Goal: Register for event/course

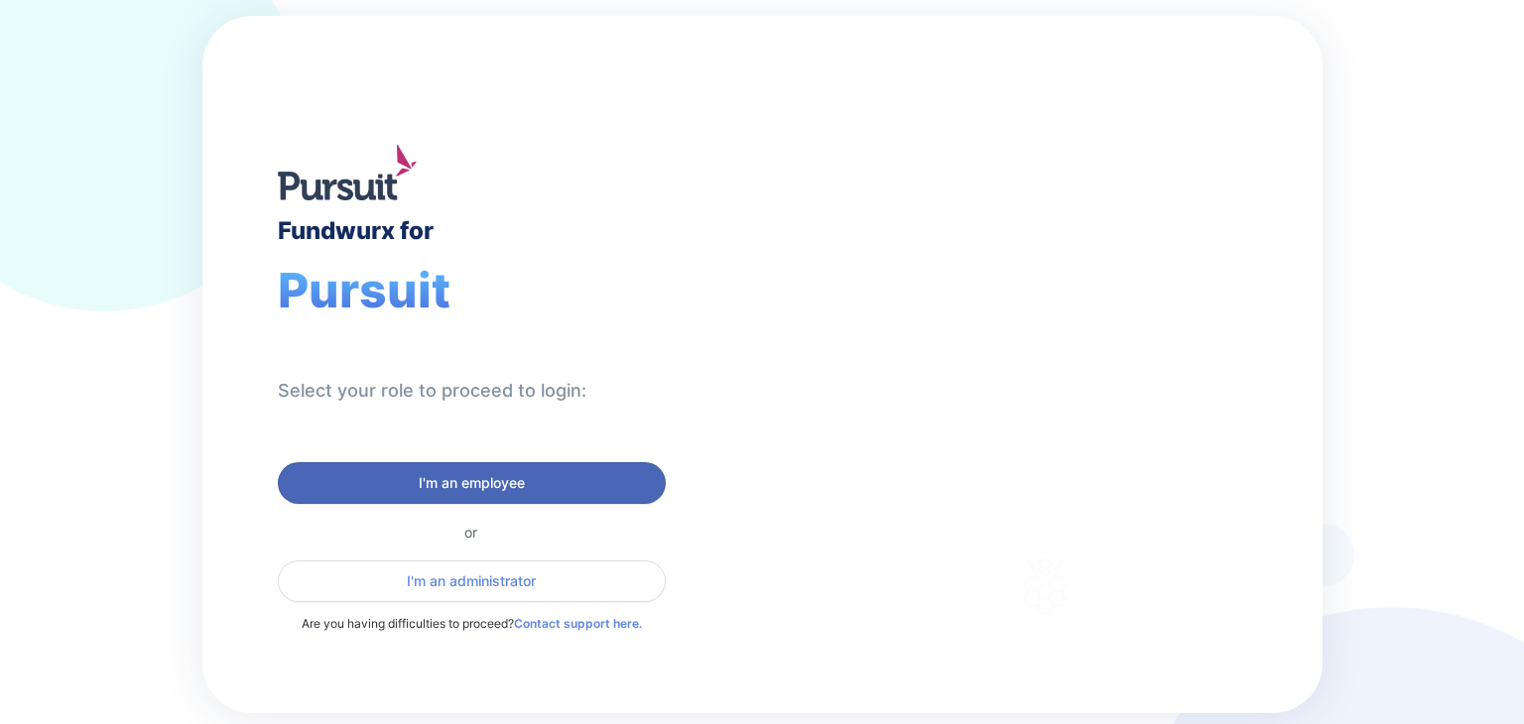
click at [429, 476] on span "I'm an employee" at bounding box center [472, 483] width 106 height 20
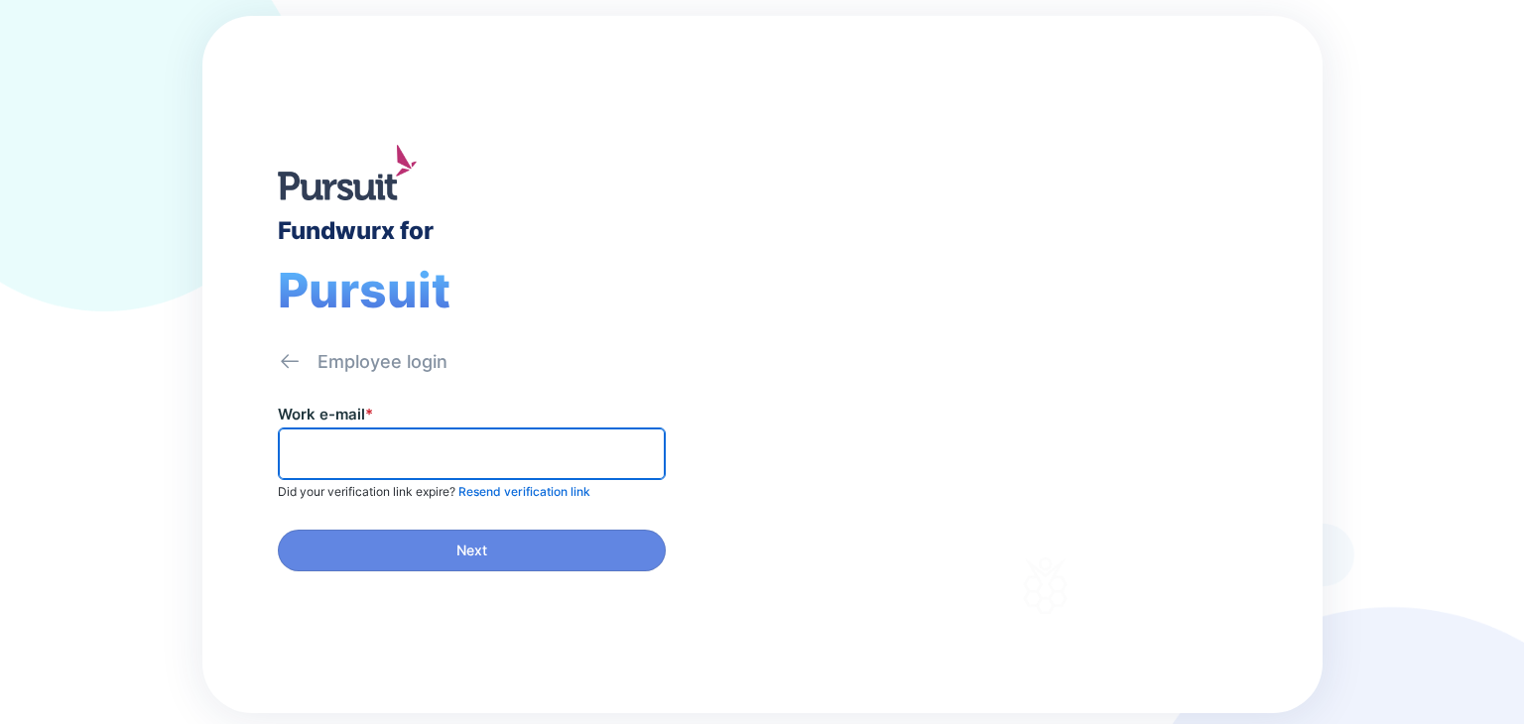
click at [425, 442] on input "text" at bounding box center [472, 453] width 370 height 31
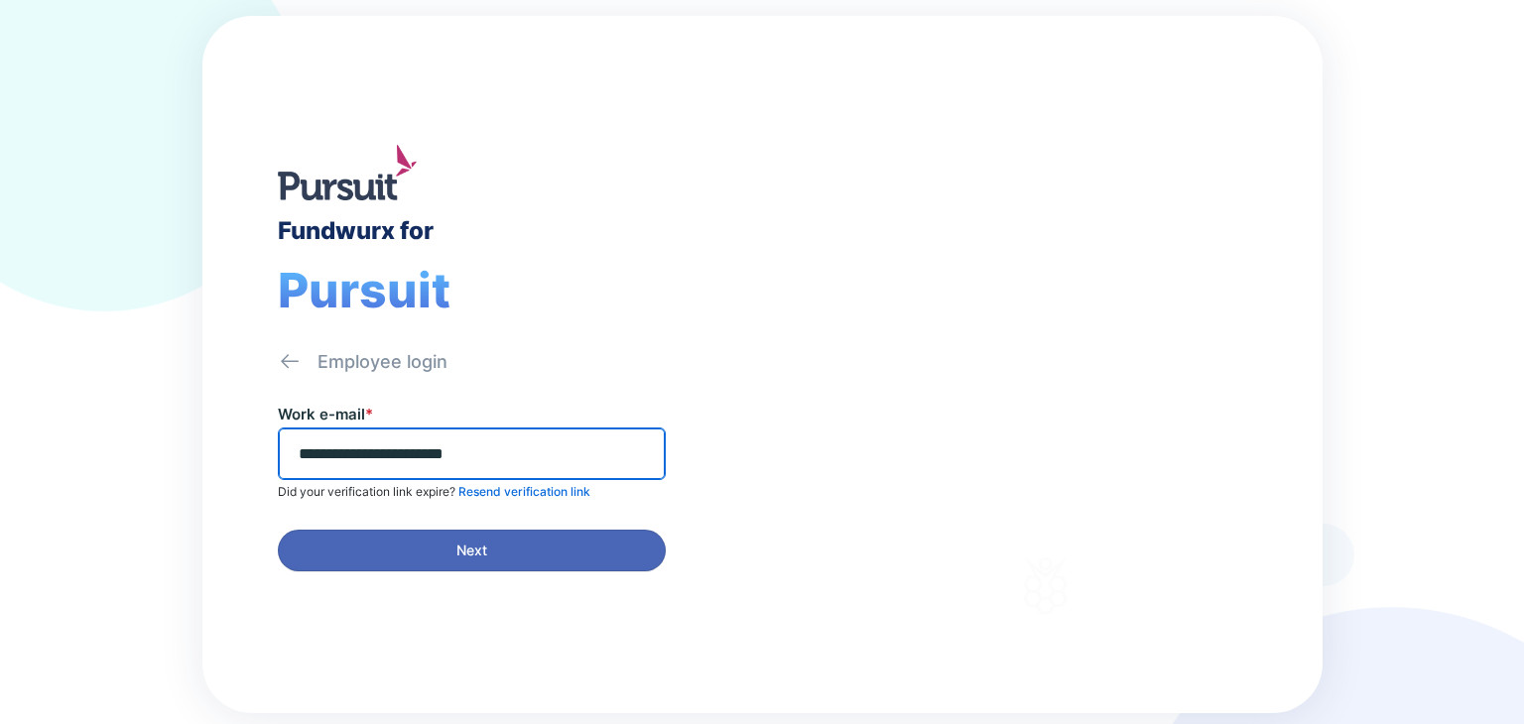
type input "**********"
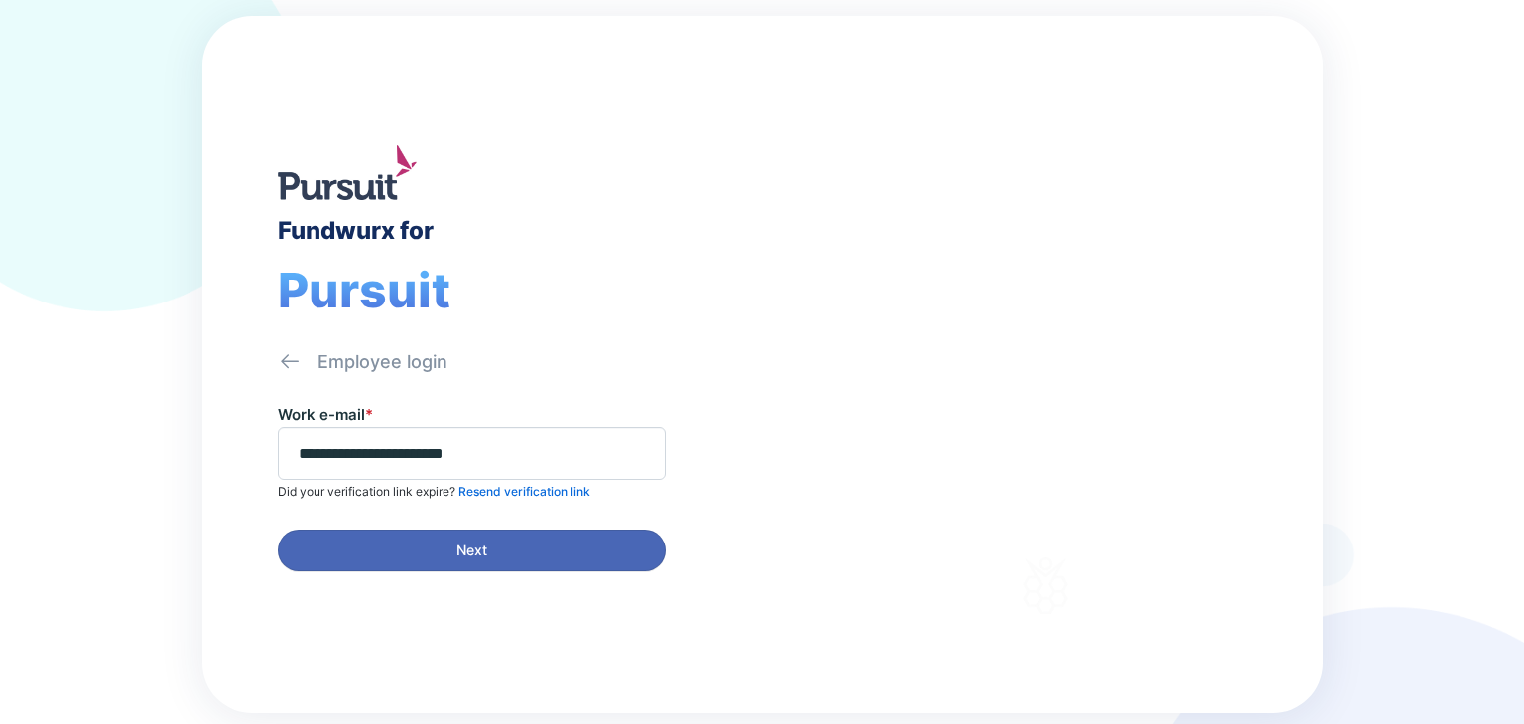
click at [347, 552] on span "Next" at bounding box center [472, 551] width 362 height 20
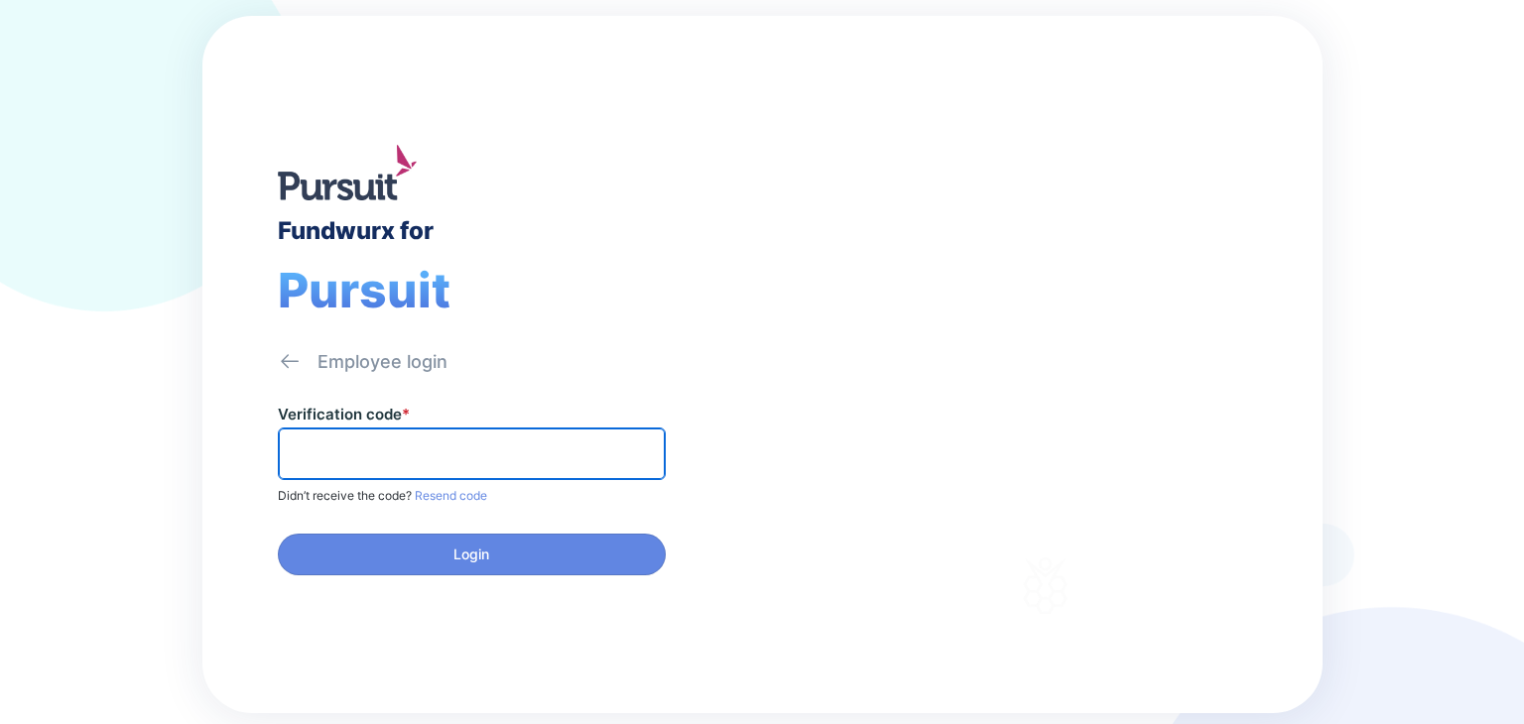
click at [328, 449] on input "text" at bounding box center [472, 453] width 370 height 31
paste input "******"
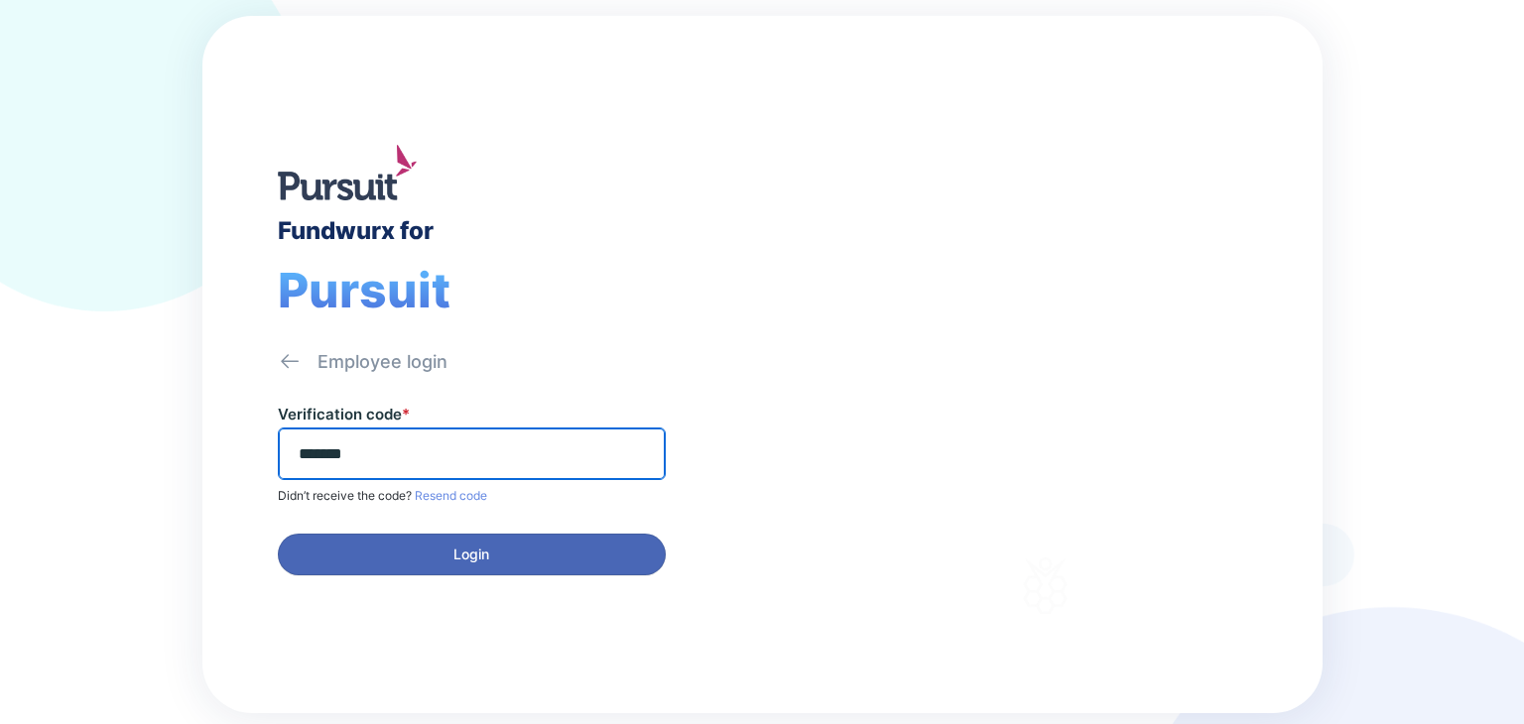
type input "******"
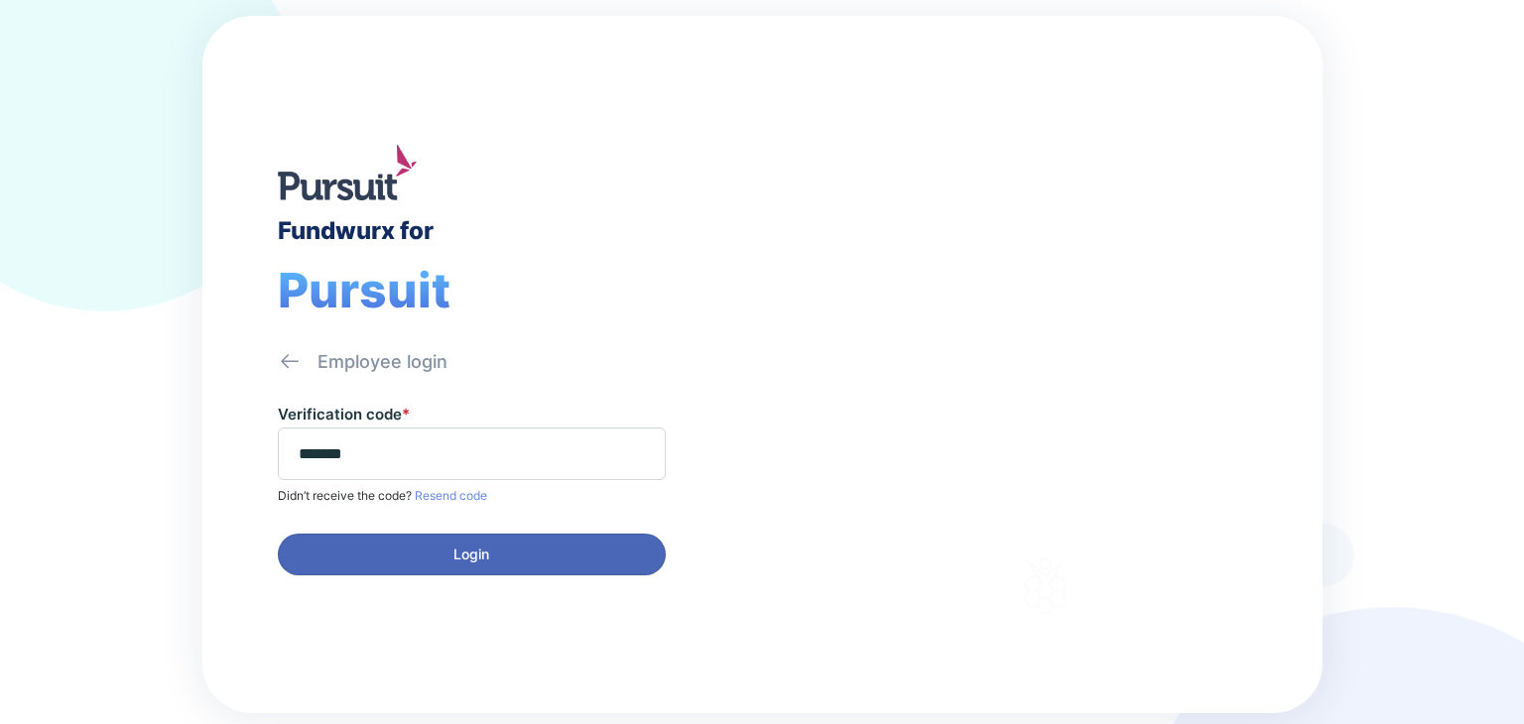
click at [403, 550] on span "Login" at bounding box center [472, 555] width 362 height 20
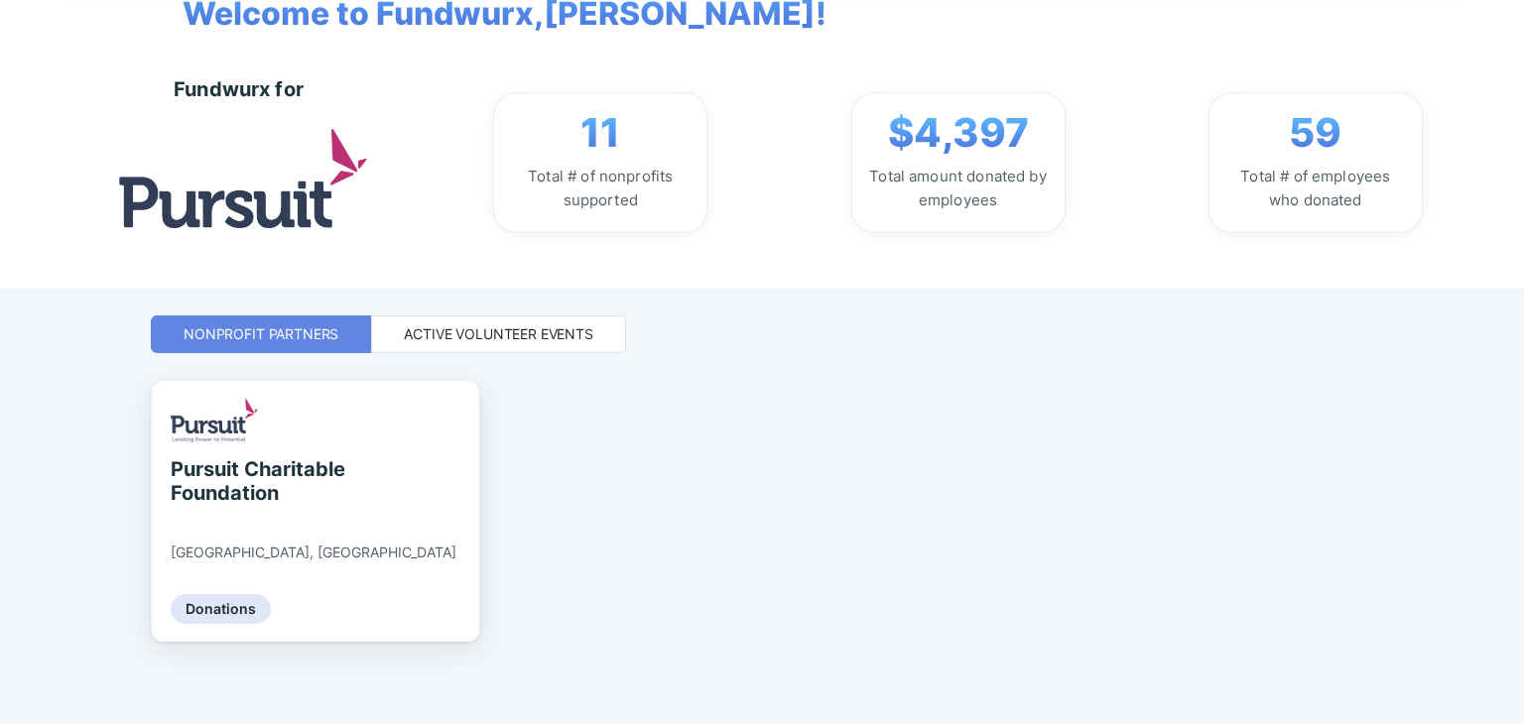
scroll to position [137, 0]
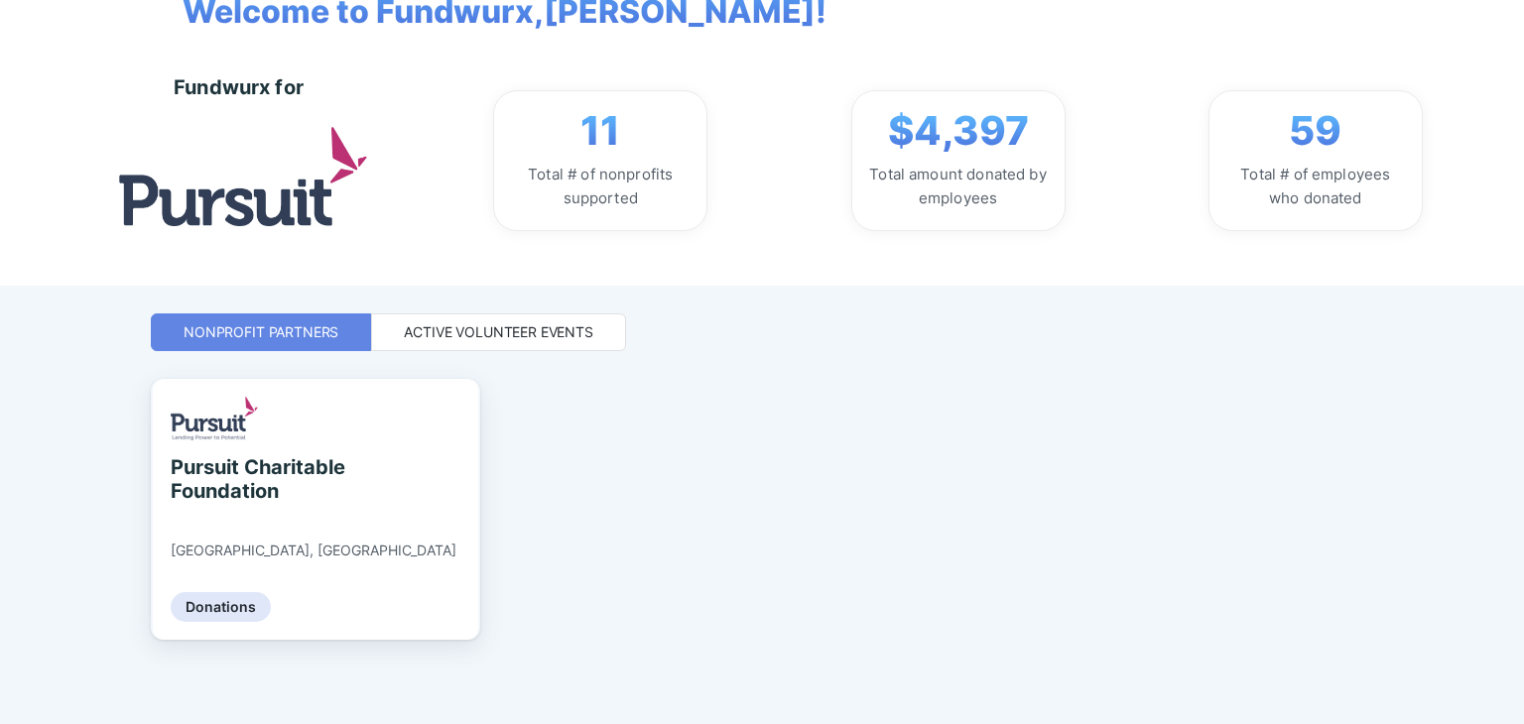
click at [493, 334] on div "Active Volunteer Events" at bounding box center [498, 332] width 189 height 20
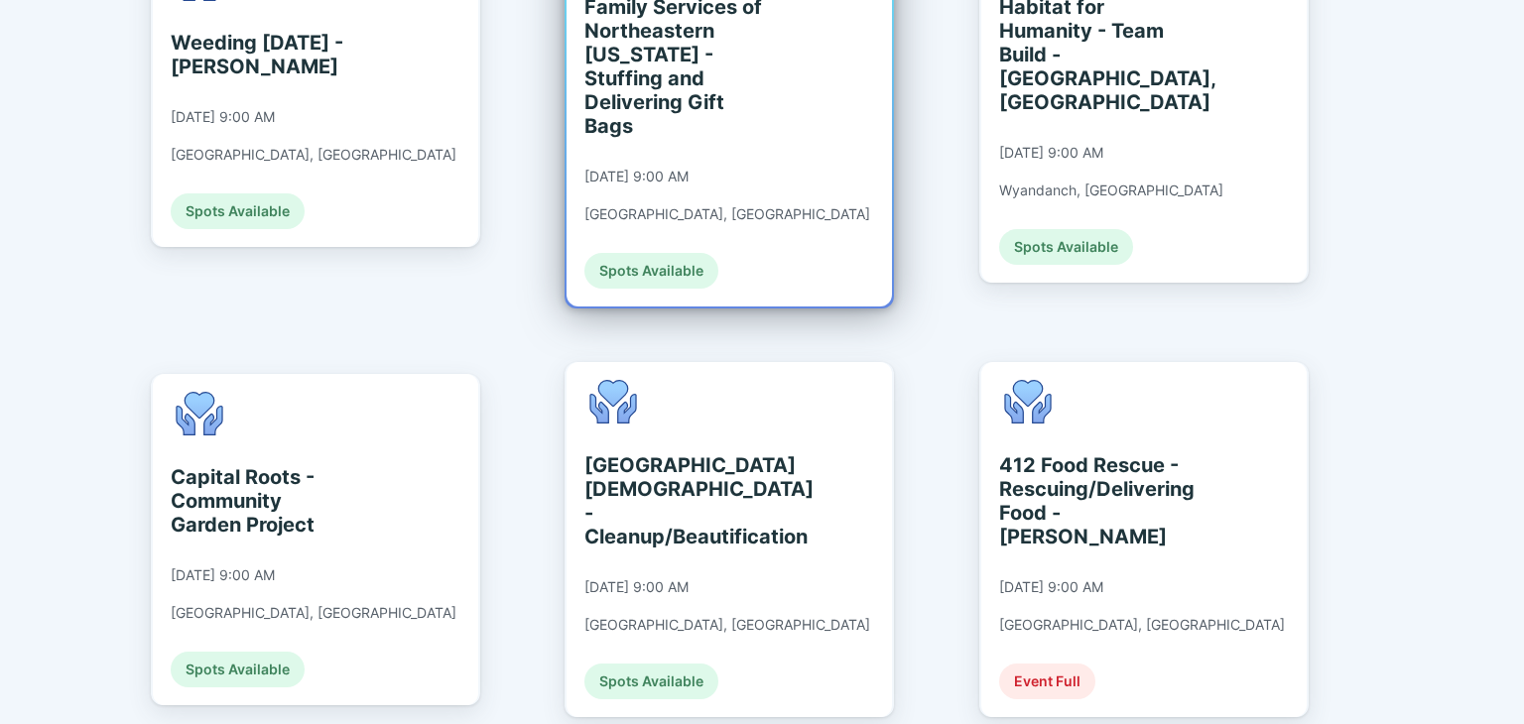
scroll to position [732, 0]
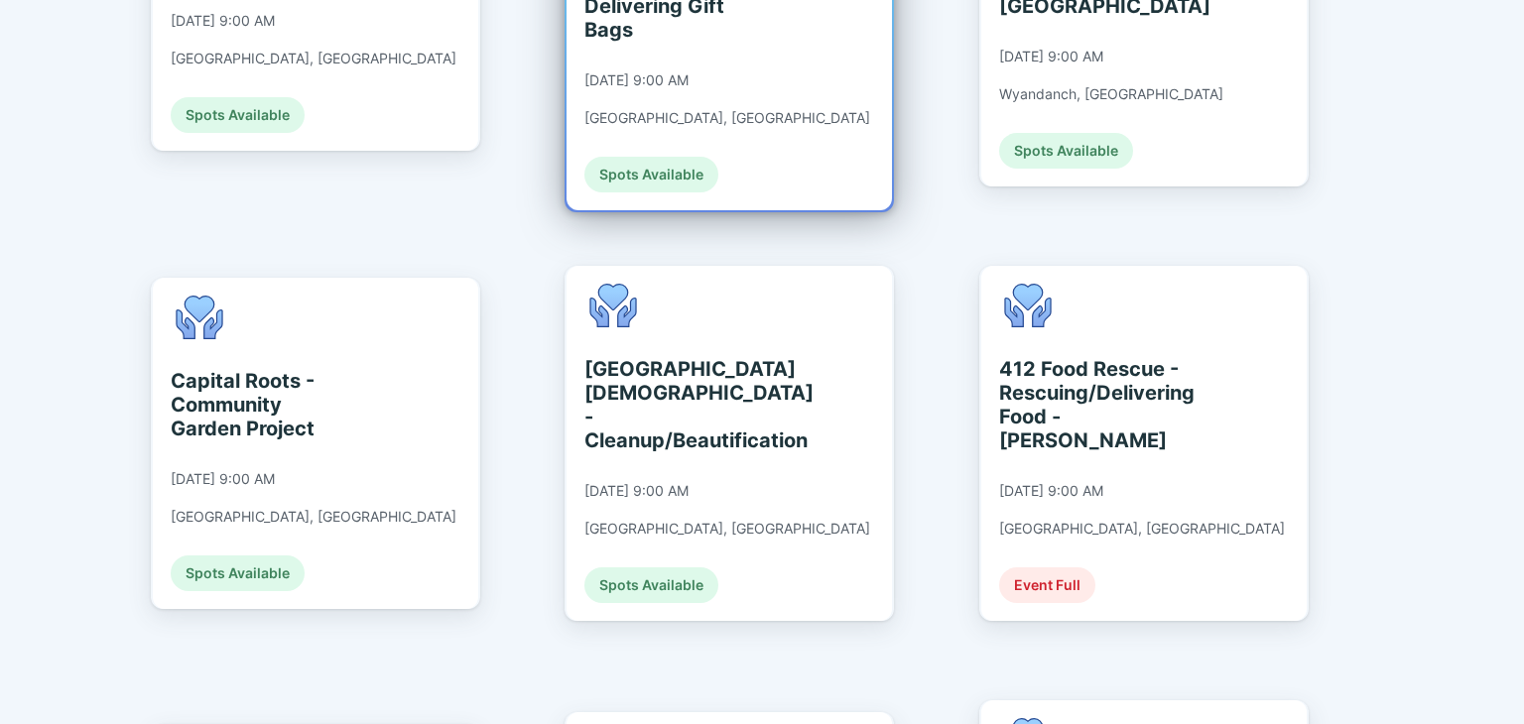
click at [663, 157] on div "Spots Available" at bounding box center [651, 175] width 134 height 36
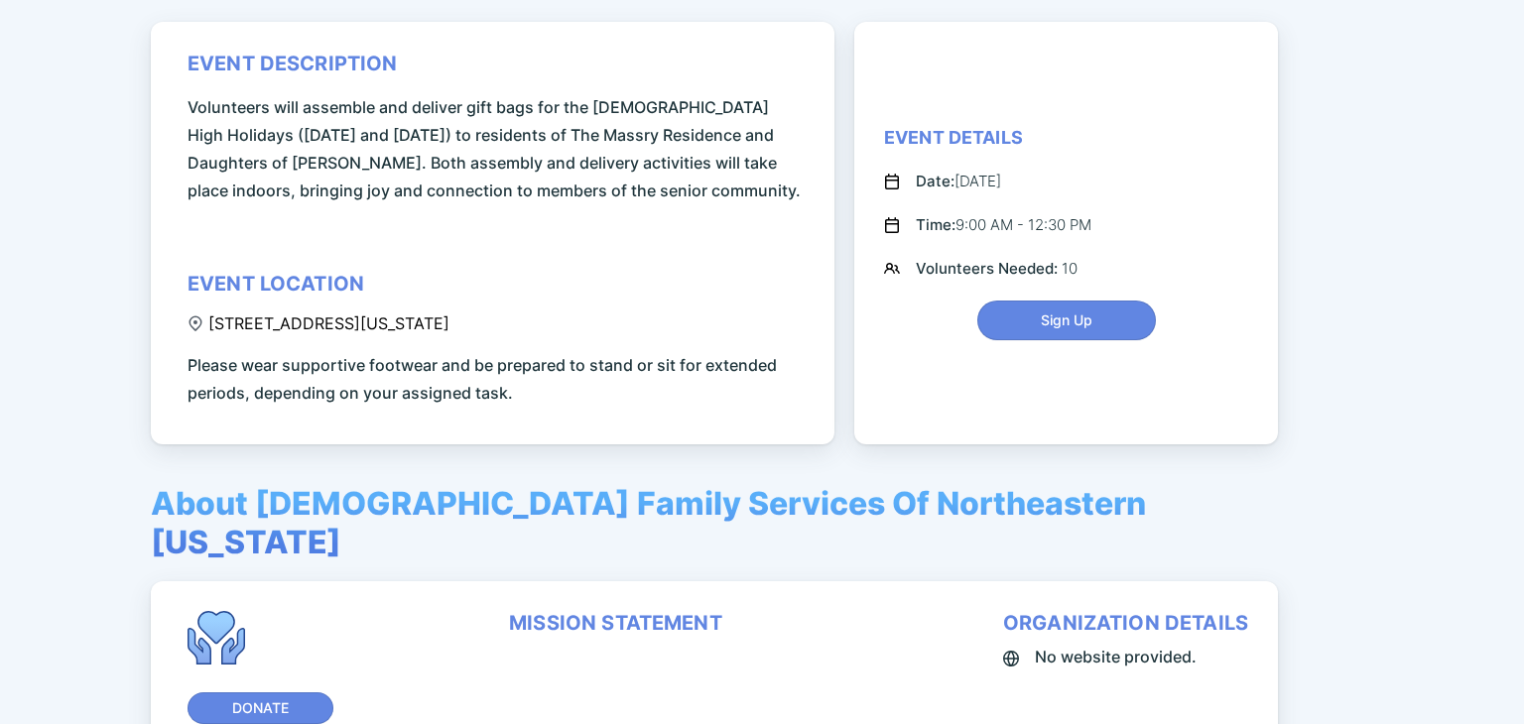
scroll to position [298, 0]
click at [1056, 326] on span "Sign Up" at bounding box center [1067, 319] width 52 height 20
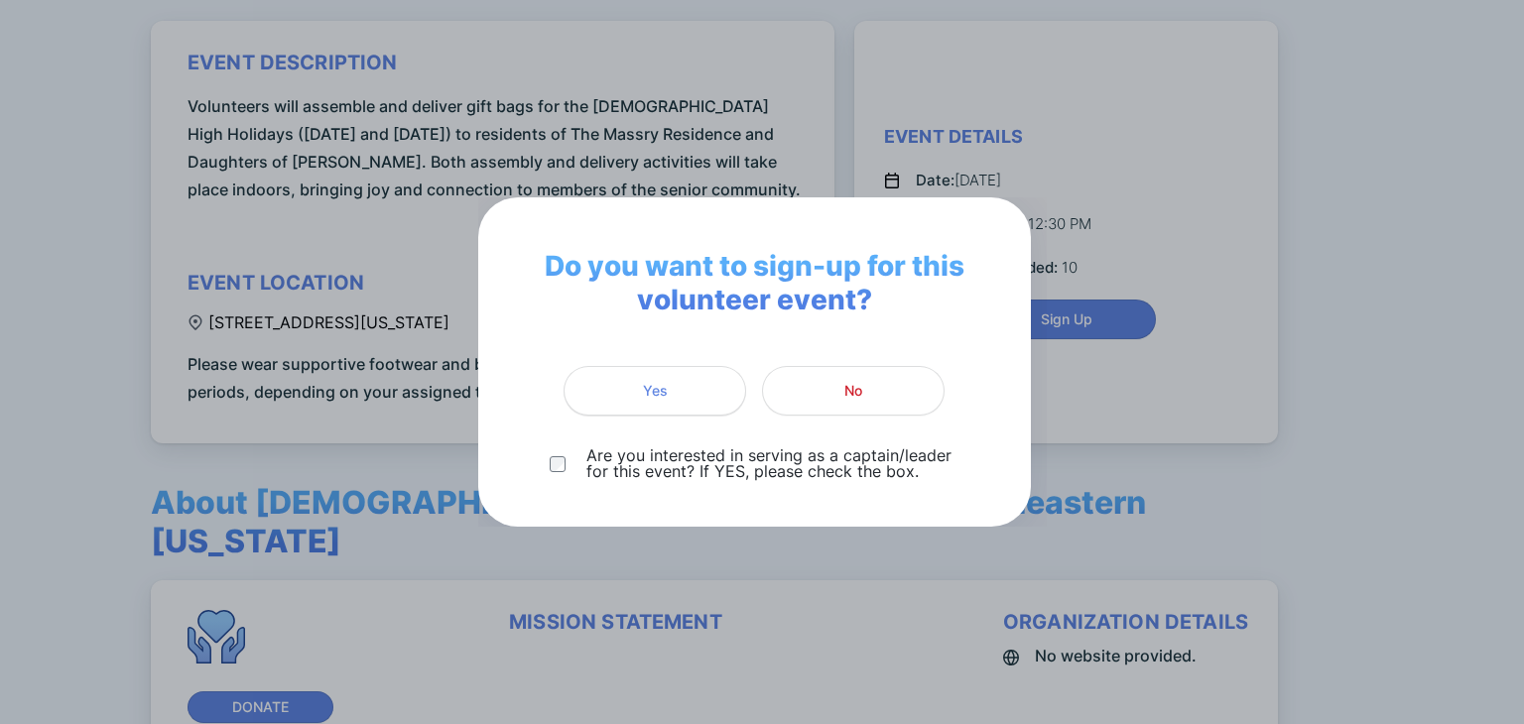
click at [643, 393] on span "Yes" at bounding box center [655, 391] width 25 height 20
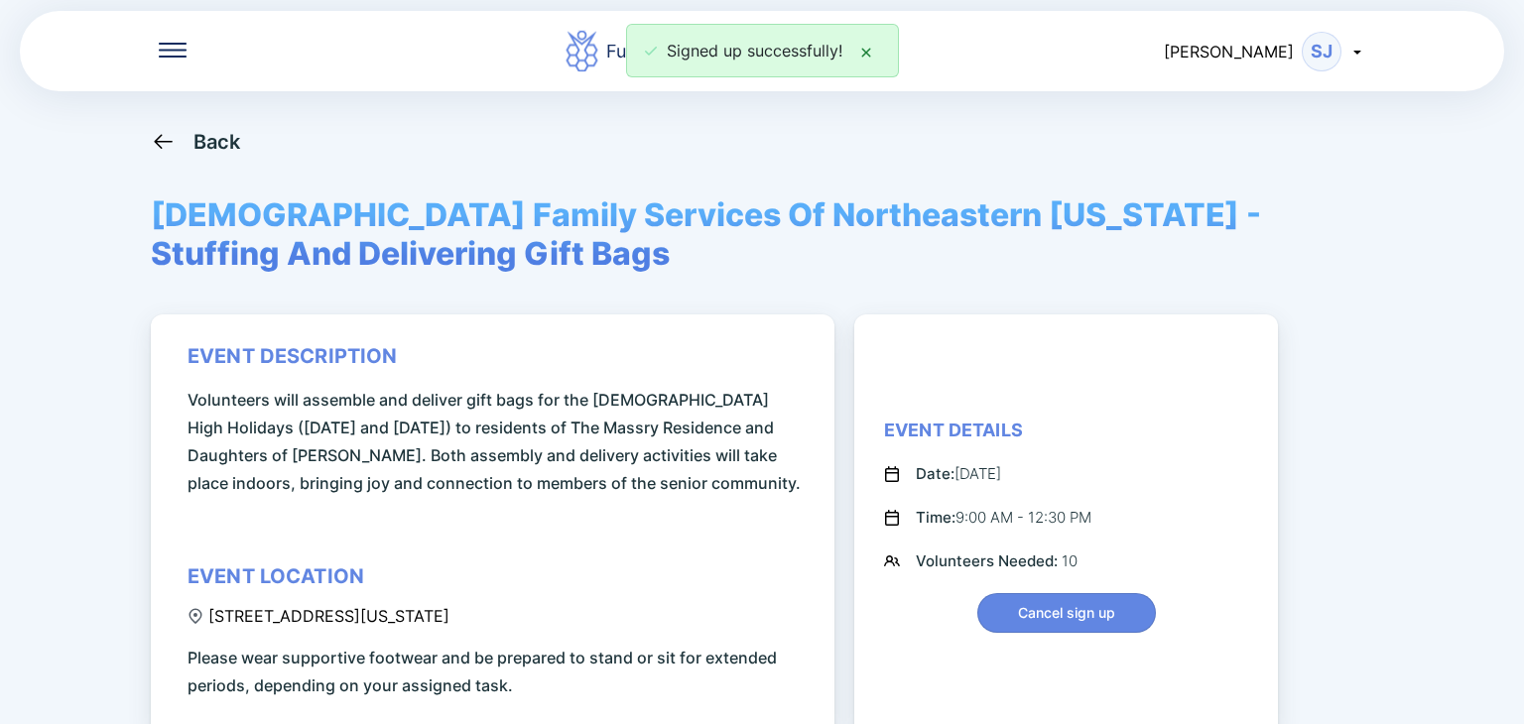
scroll to position [0, 0]
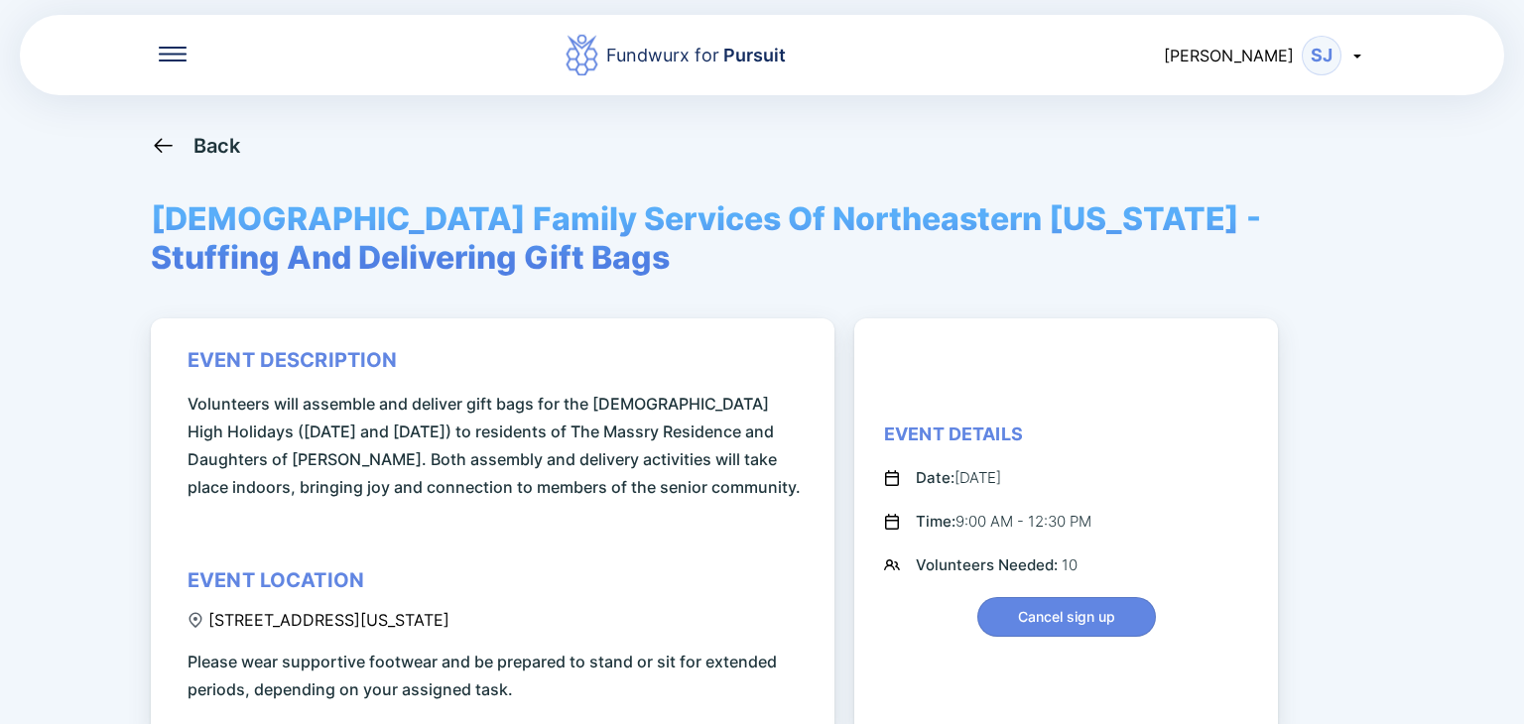
click at [217, 139] on div "Back" at bounding box center [217, 146] width 48 height 24
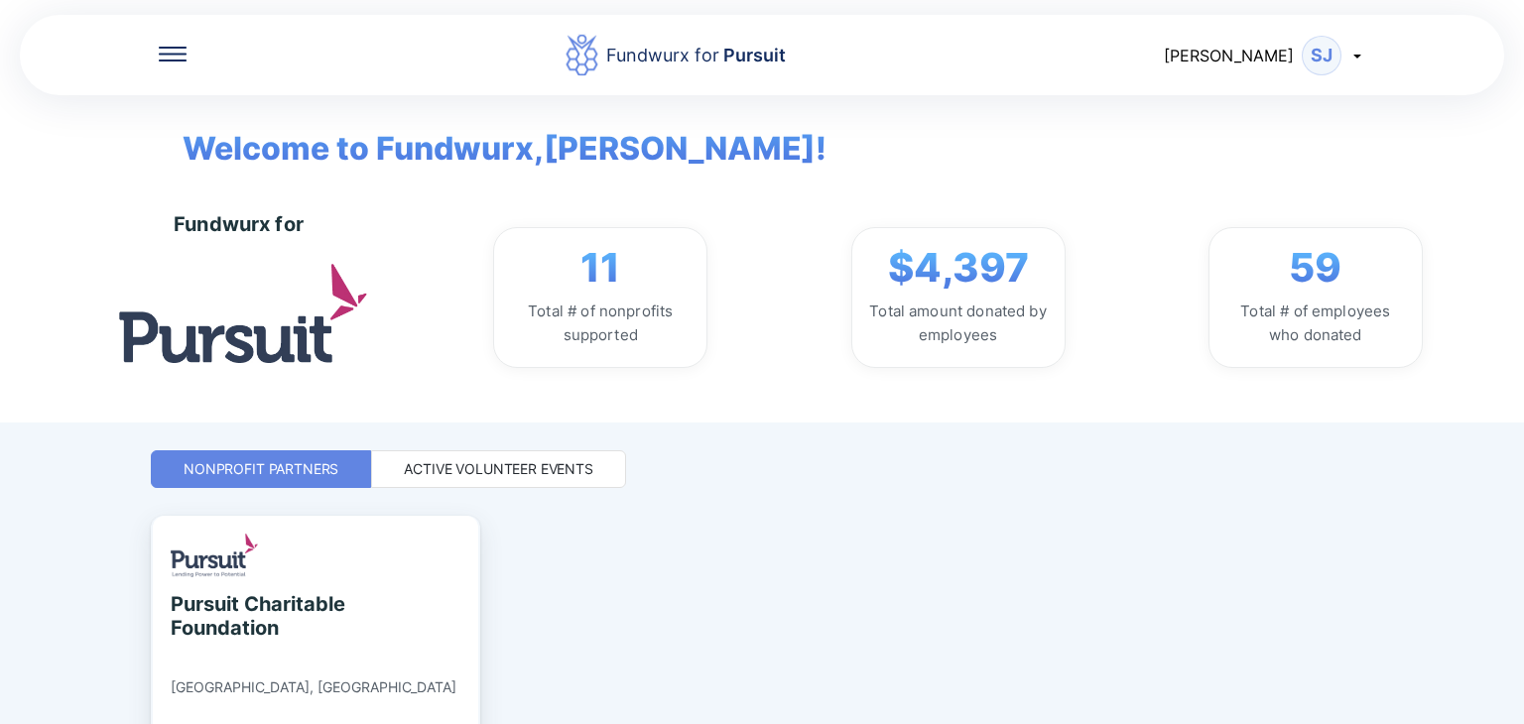
click at [523, 465] on div "Active Volunteer Events" at bounding box center [498, 469] width 189 height 20
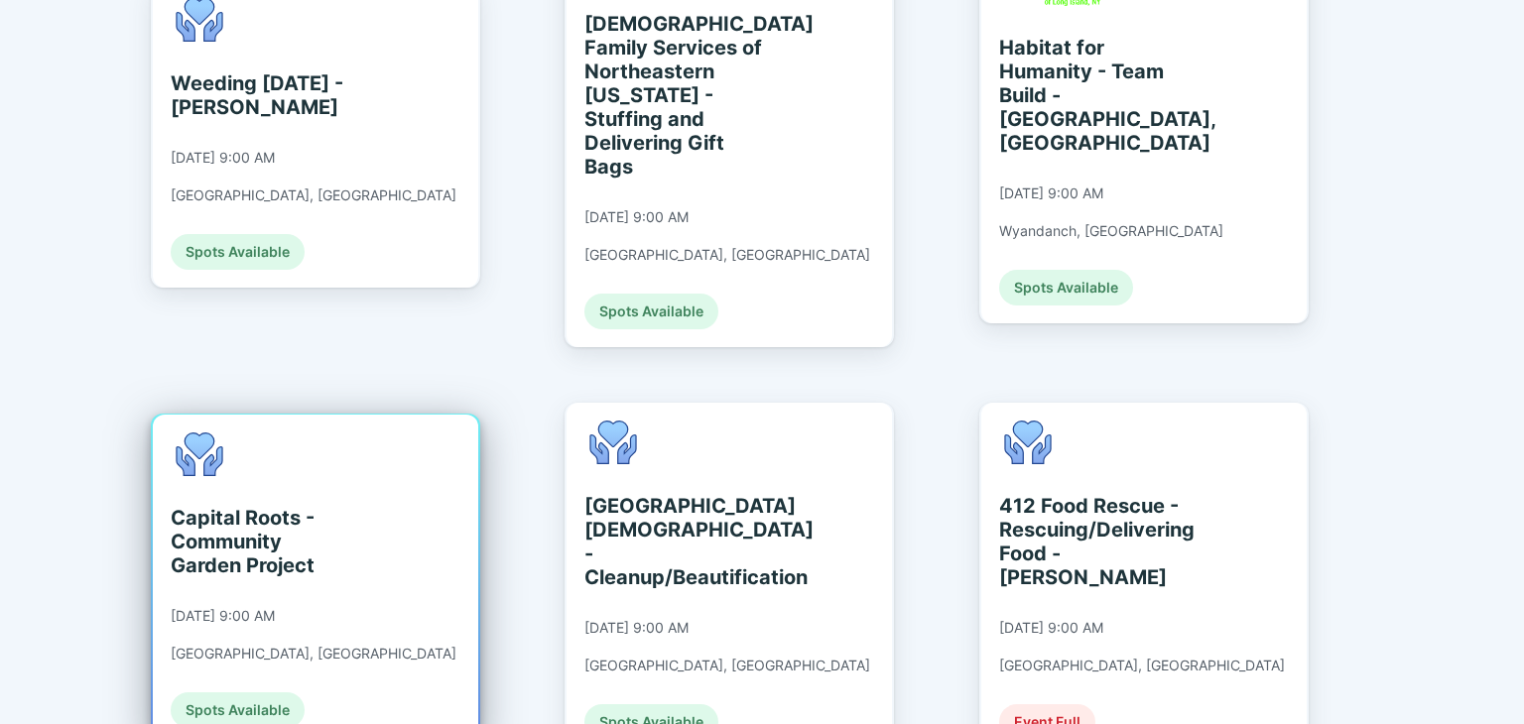
scroll to position [198, 0]
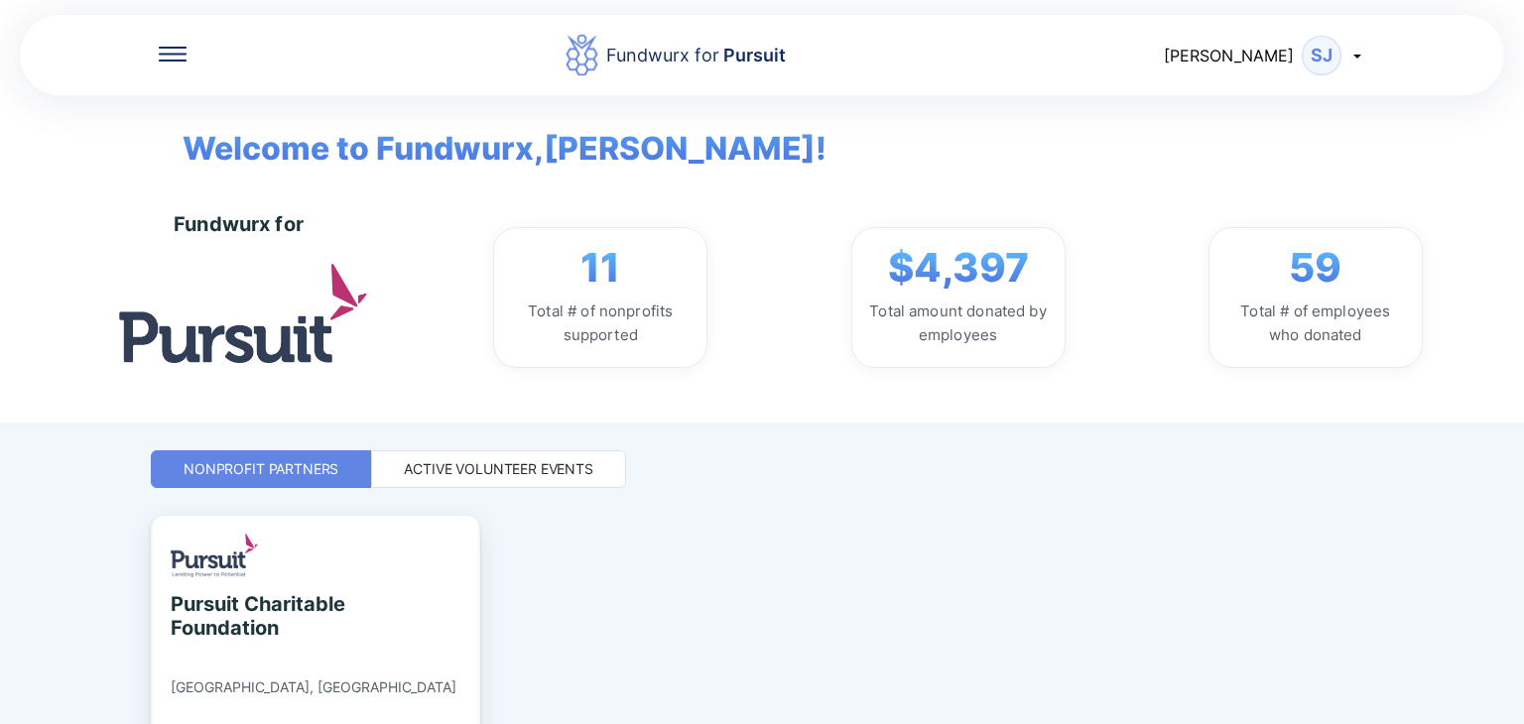
click at [513, 465] on div "Active Volunteer Events" at bounding box center [498, 469] width 189 height 20
click at [559, 468] on div "Active Volunteer Events" at bounding box center [498, 469] width 189 height 20
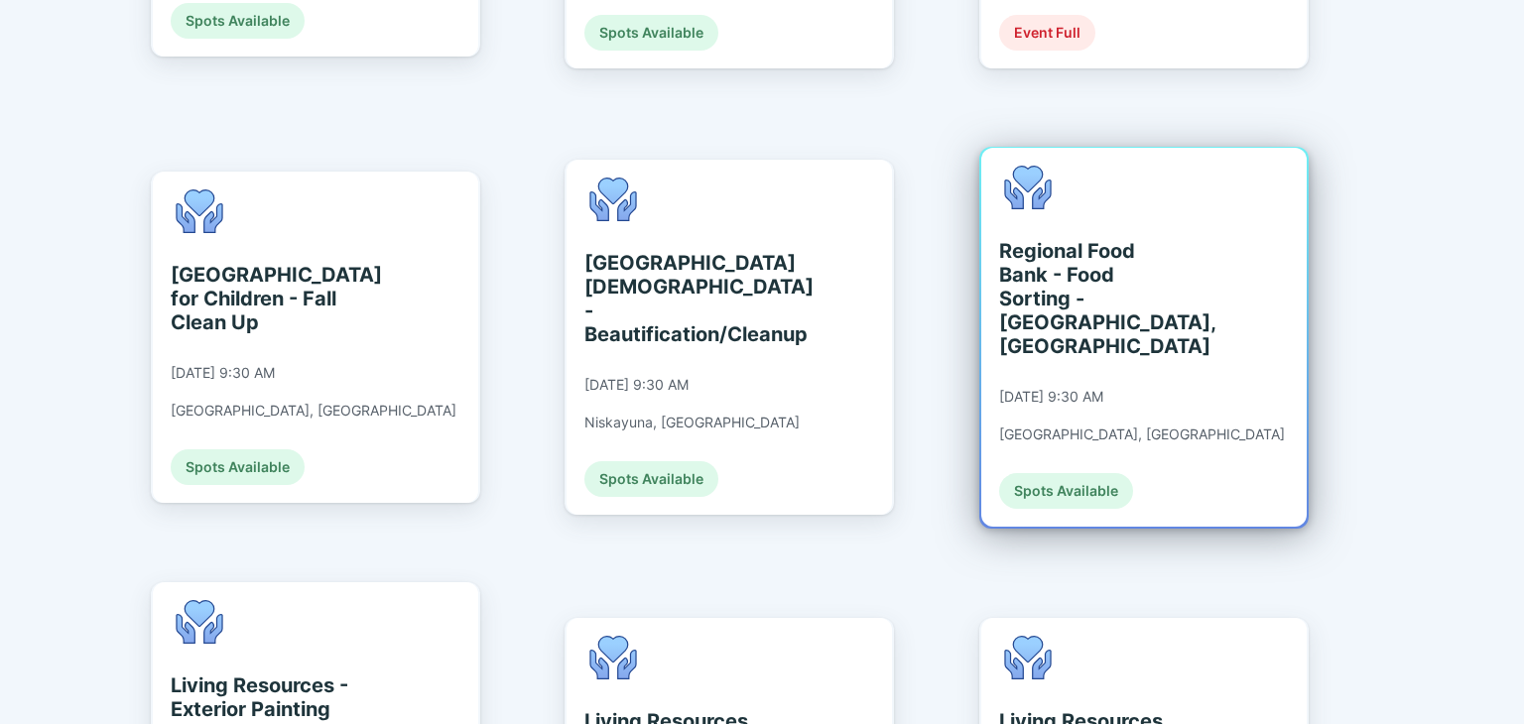
scroll to position [1289, 0]
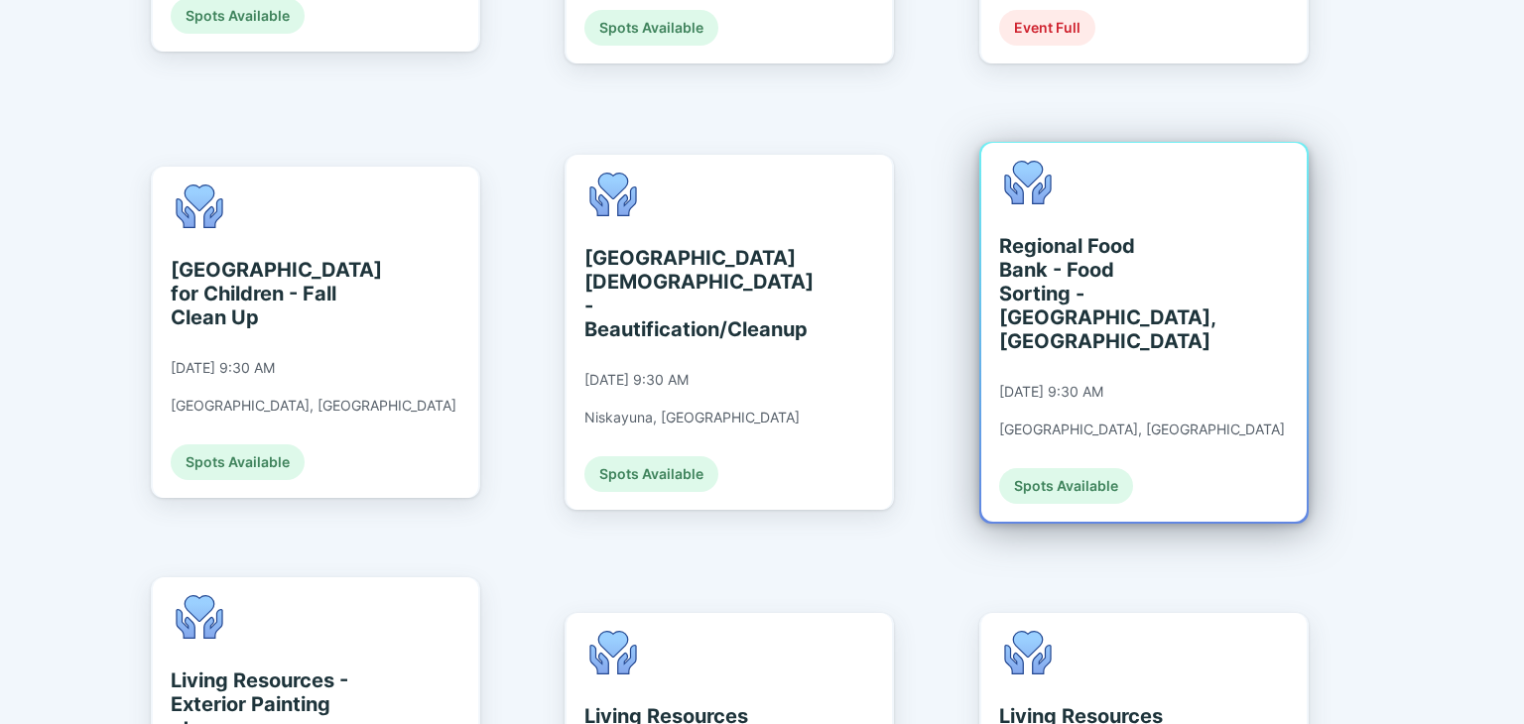
click at [1093, 468] on div "Spots Available" at bounding box center [1066, 486] width 134 height 36
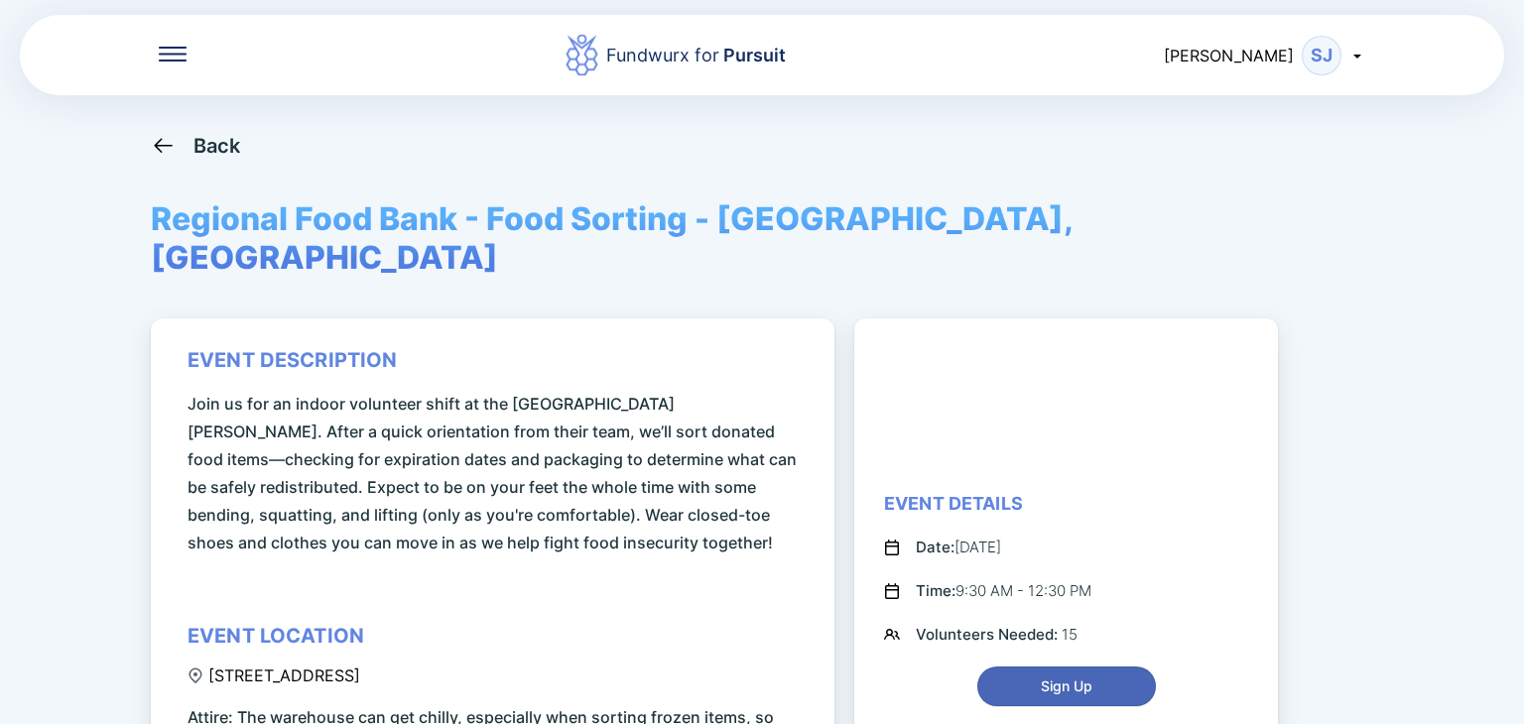
click at [1087, 676] on span "Sign Up" at bounding box center [1067, 686] width 52 height 20
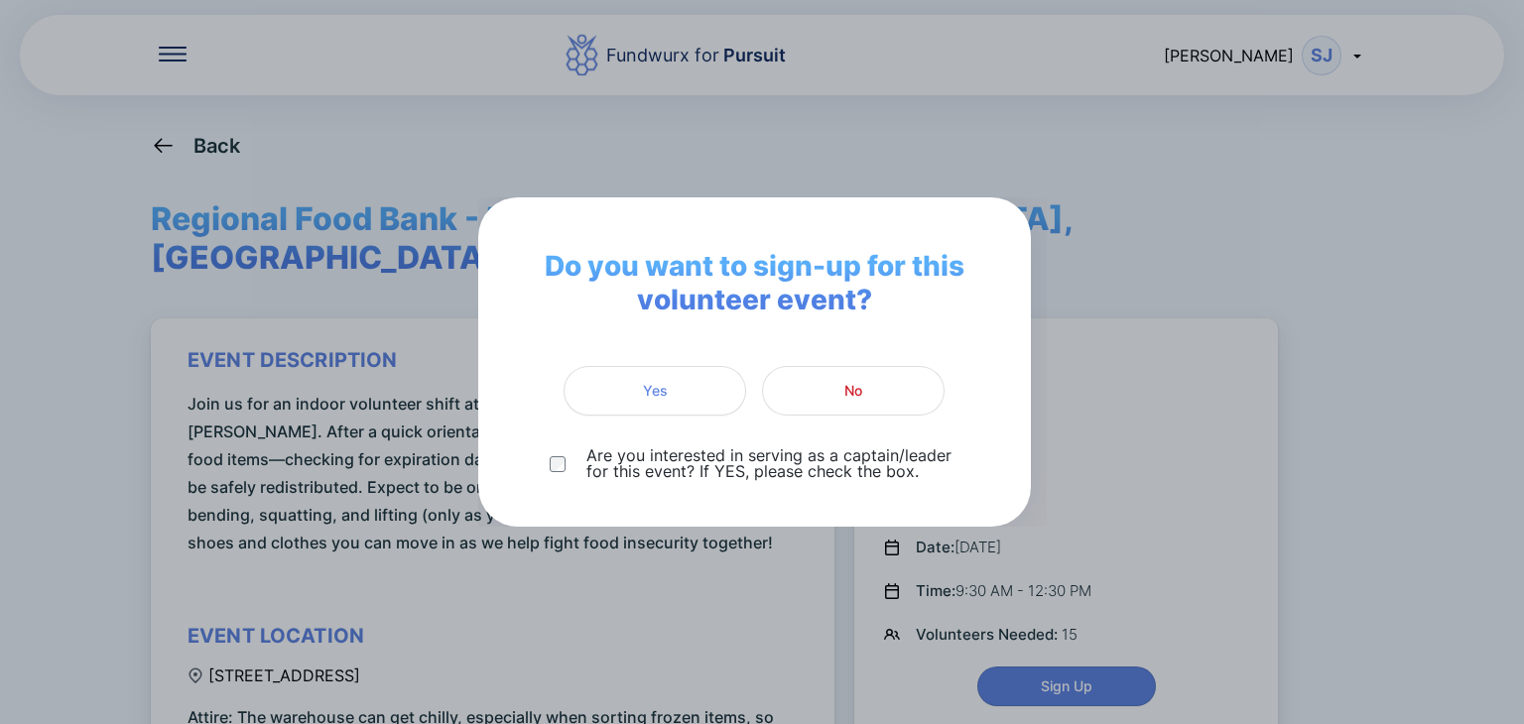
click at [852, 393] on span "No" at bounding box center [853, 391] width 18 height 20
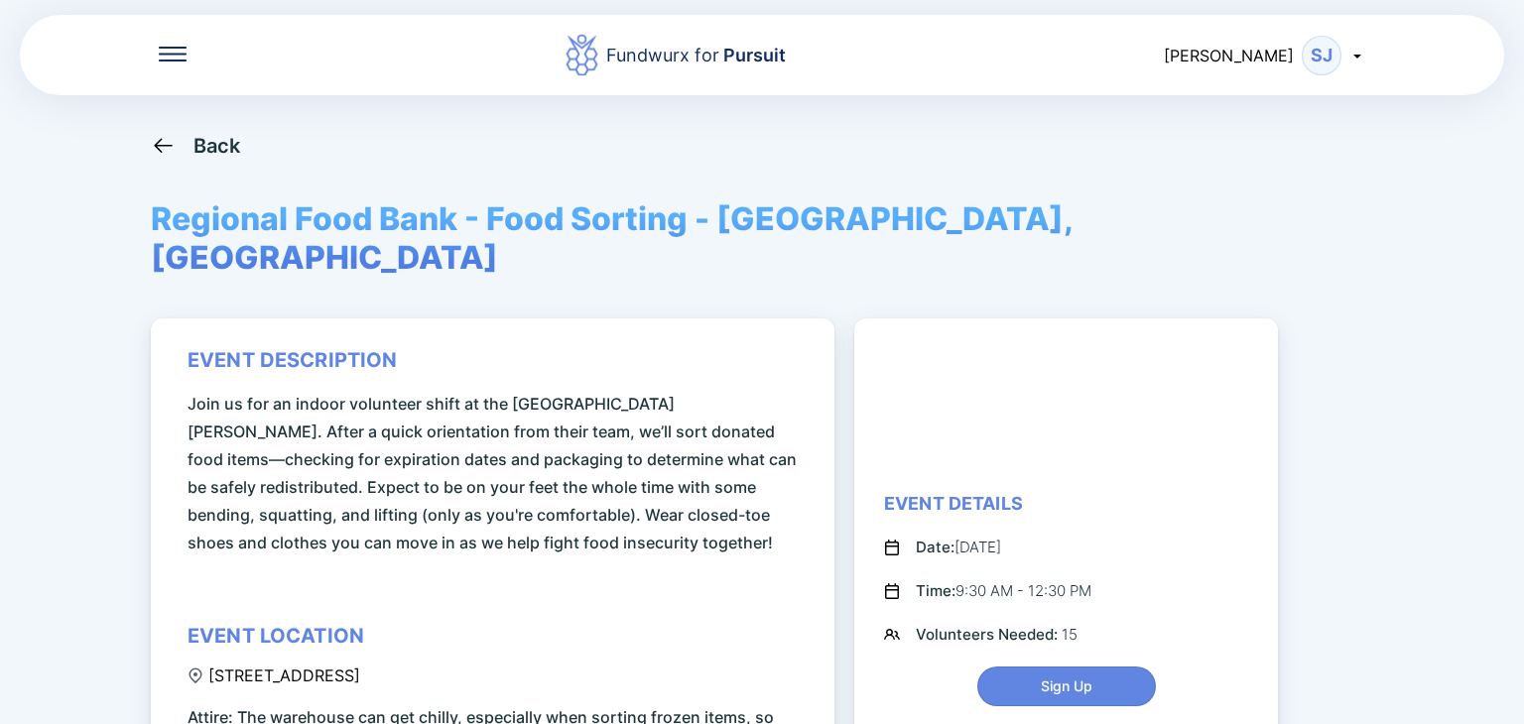
click at [175, 147] on icon at bounding box center [163, 145] width 25 height 25
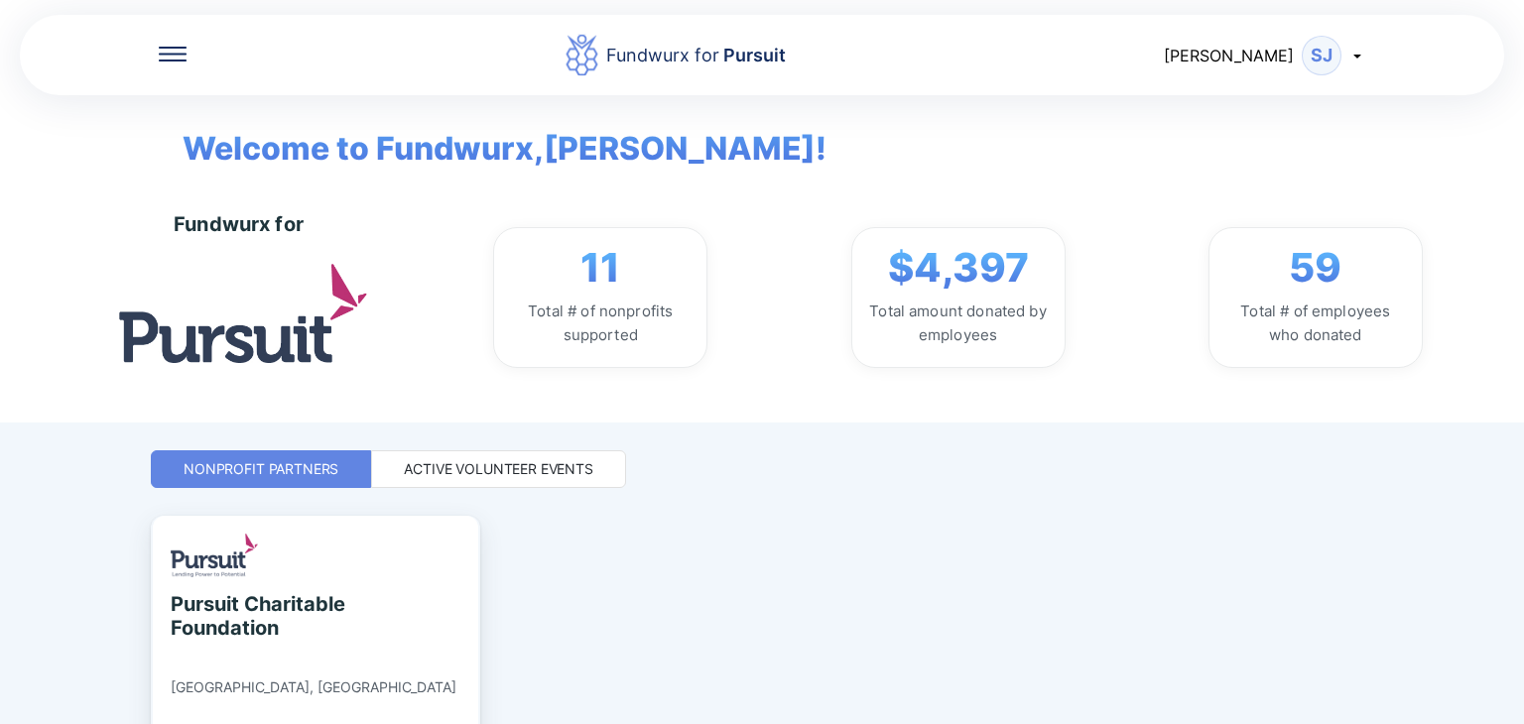
click at [490, 476] on div "Active Volunteer Events" at bounding box center [498, 469] width 189 height 20
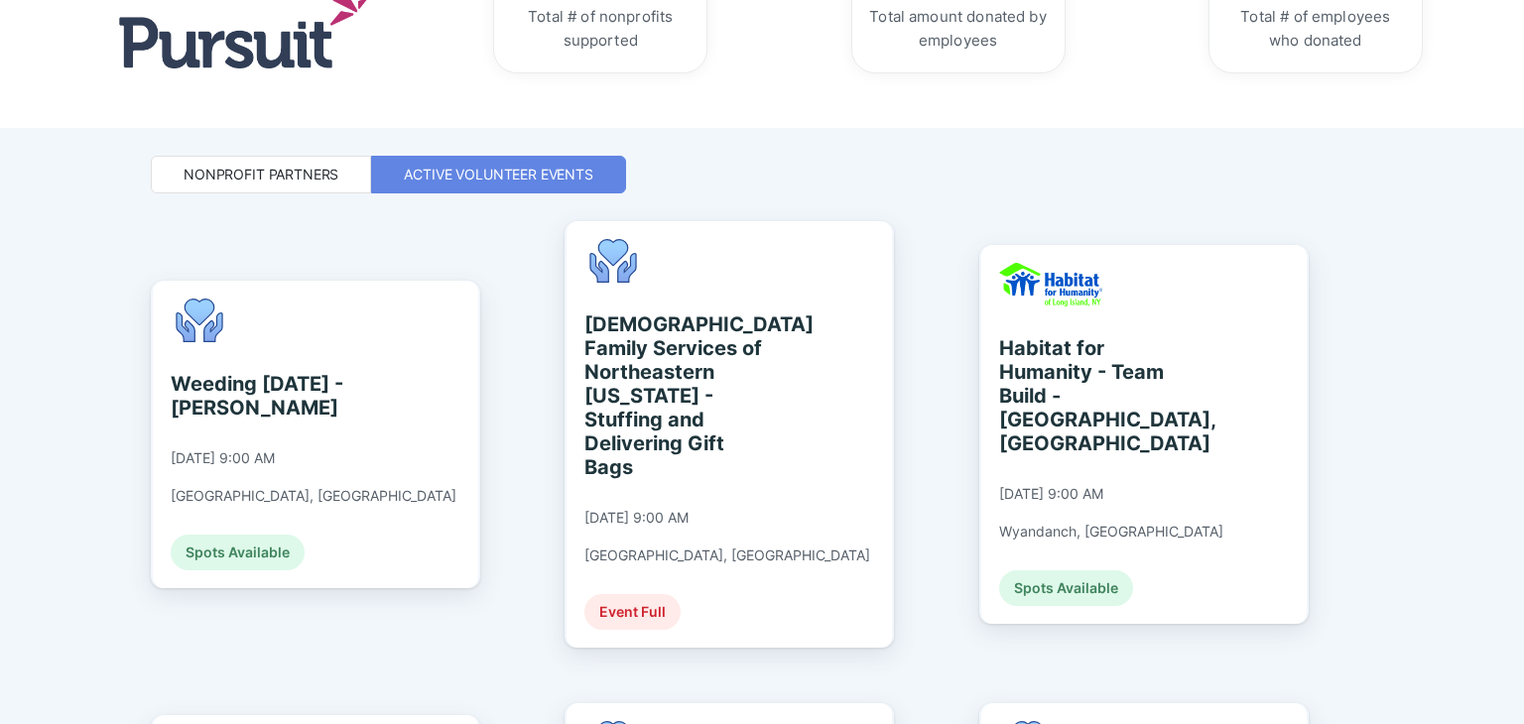
scroll to position [397, 0]
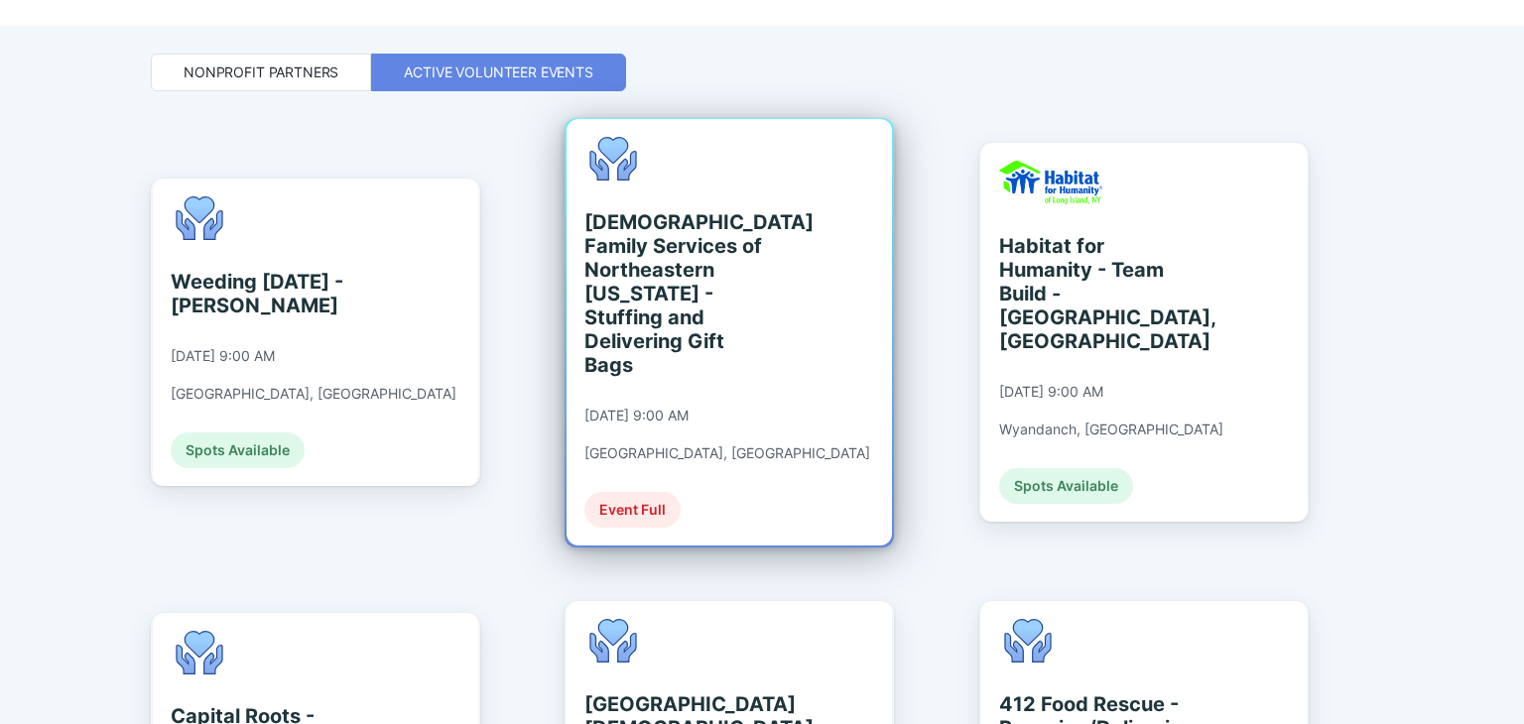
click at [632, 492] on div "Event Full" at bounding box center [632, 510] width 96 height 36
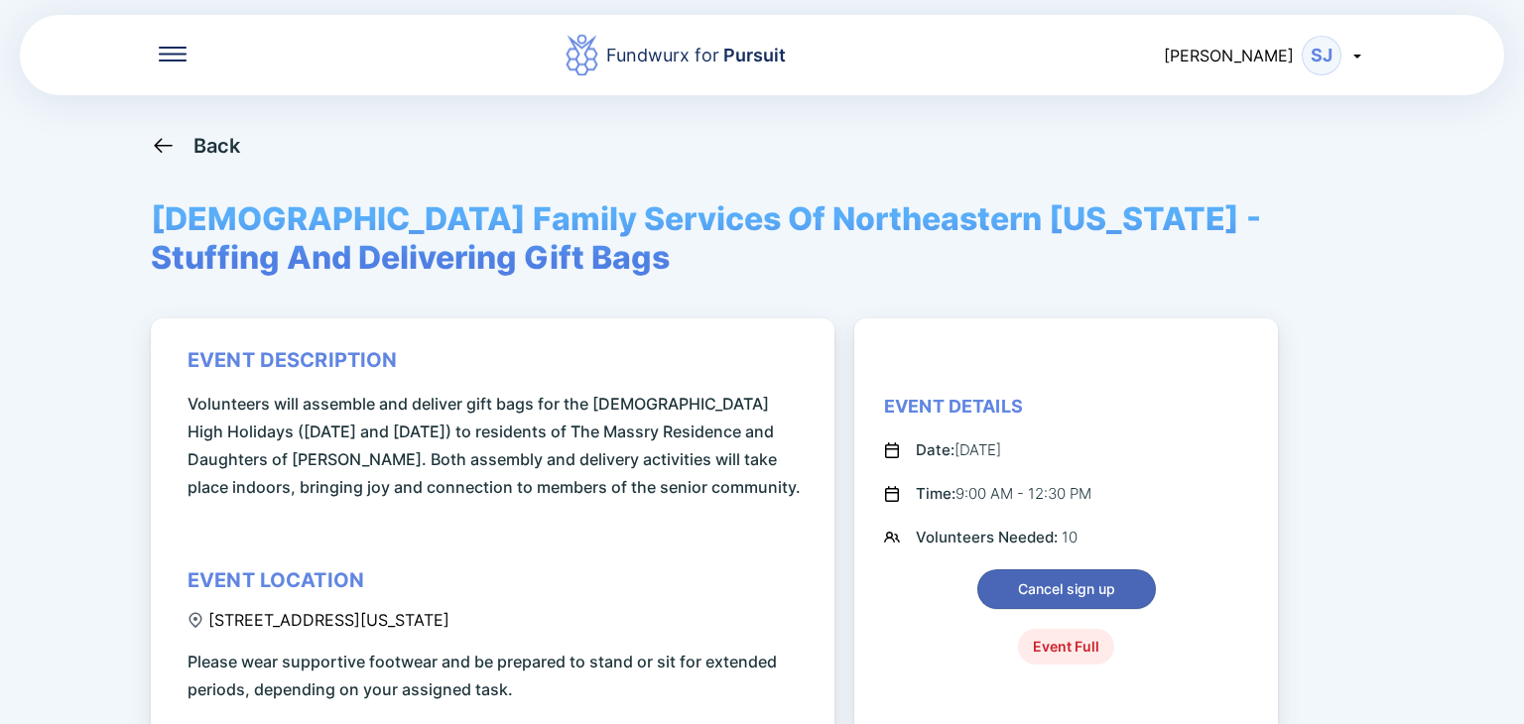
click at [1129, 585] on span "Cancel sign up" at bounding box center [1066, 589] width 153 height 20
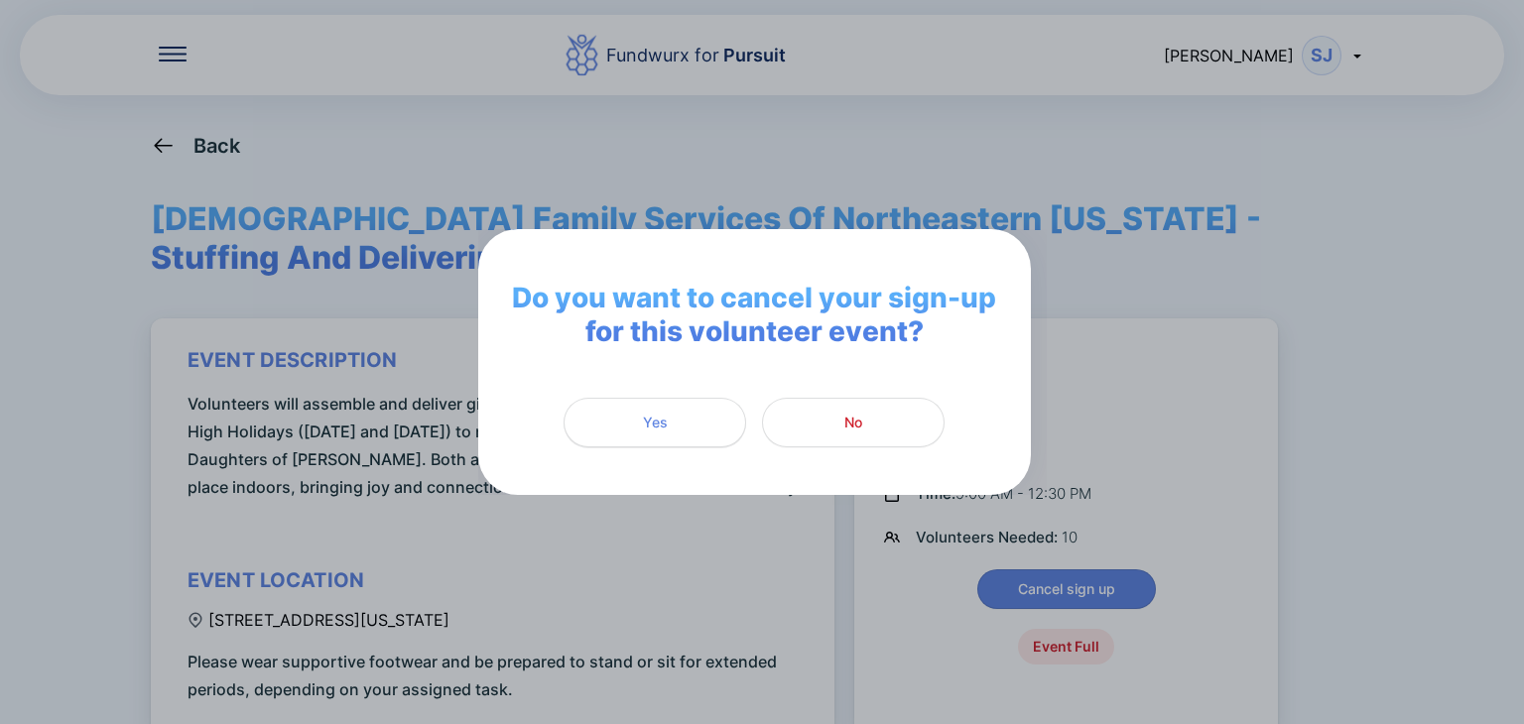
click at [667, 425] on span "Yes" at bounding box center [655, 423] width 25 height 20
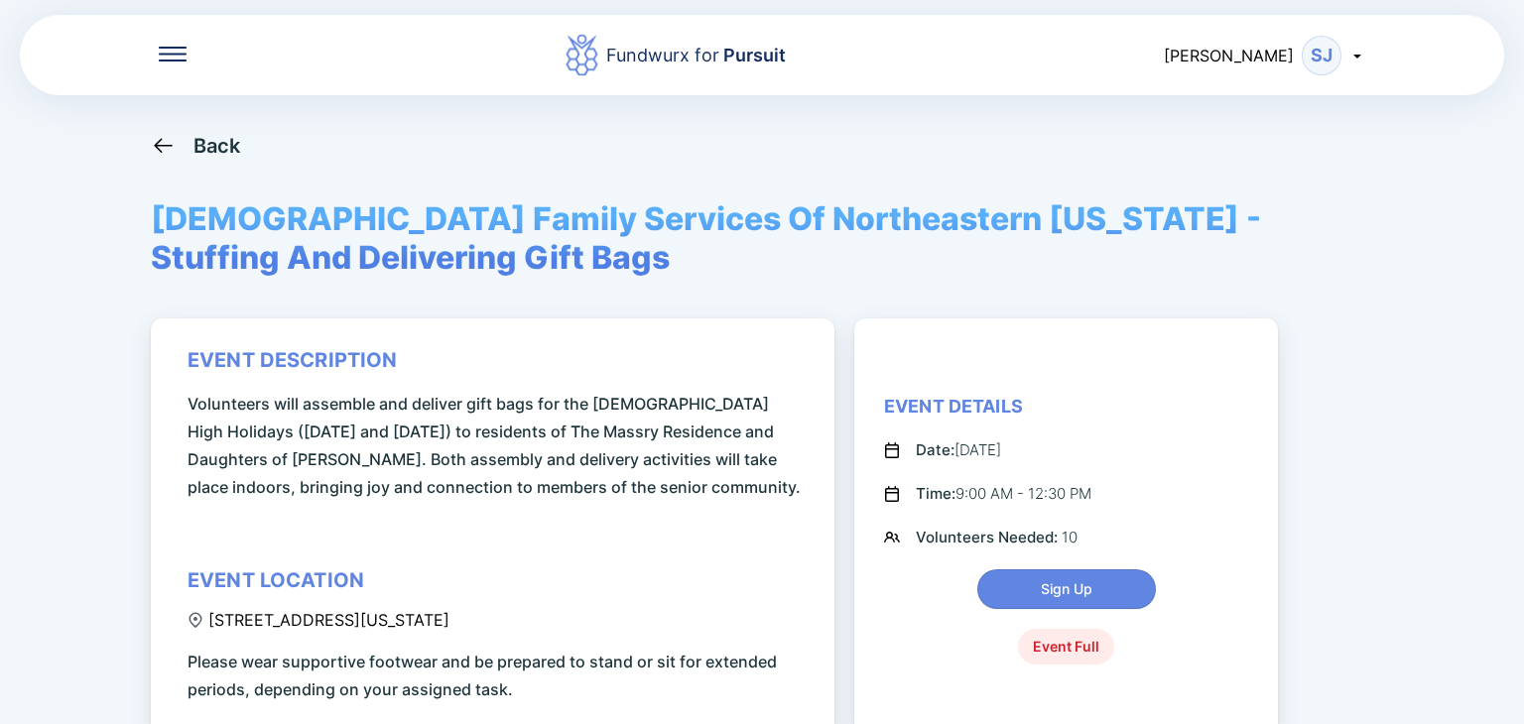
click at [160, 144] on icon at bounding box center [163, 145] width 25 height 25
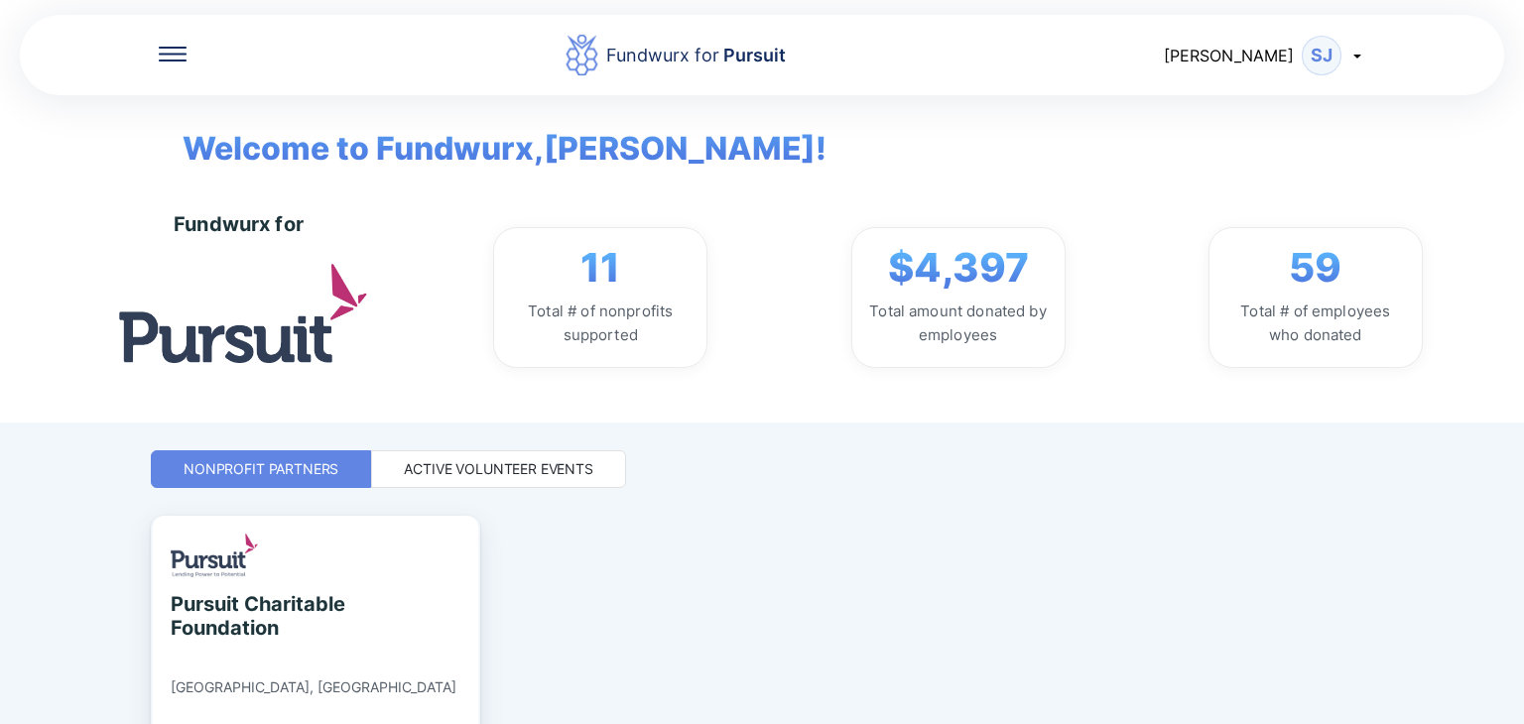
scroll to position [99, 0]
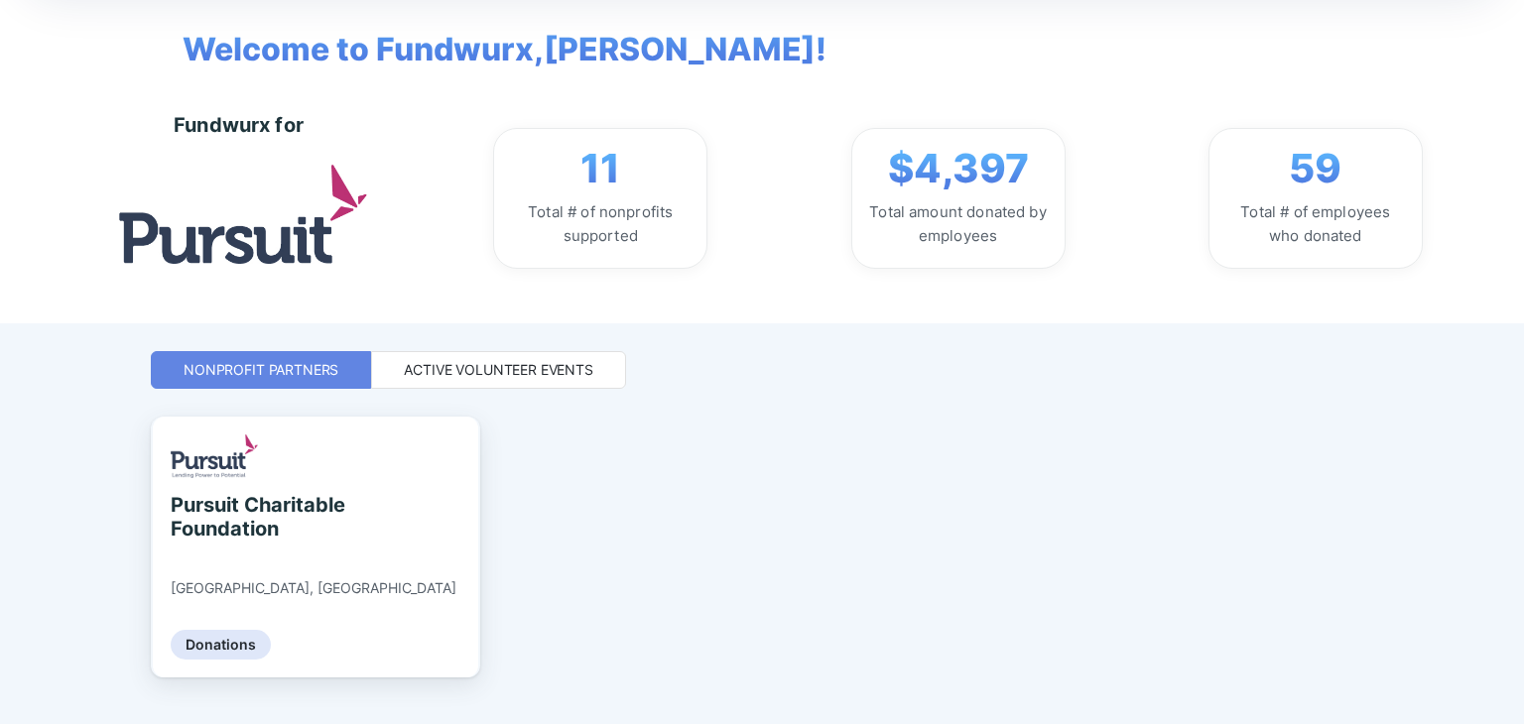
click at [500, 361] on div "Active Volunteer Events" at bounding box center [498, 370] width 189 height 20
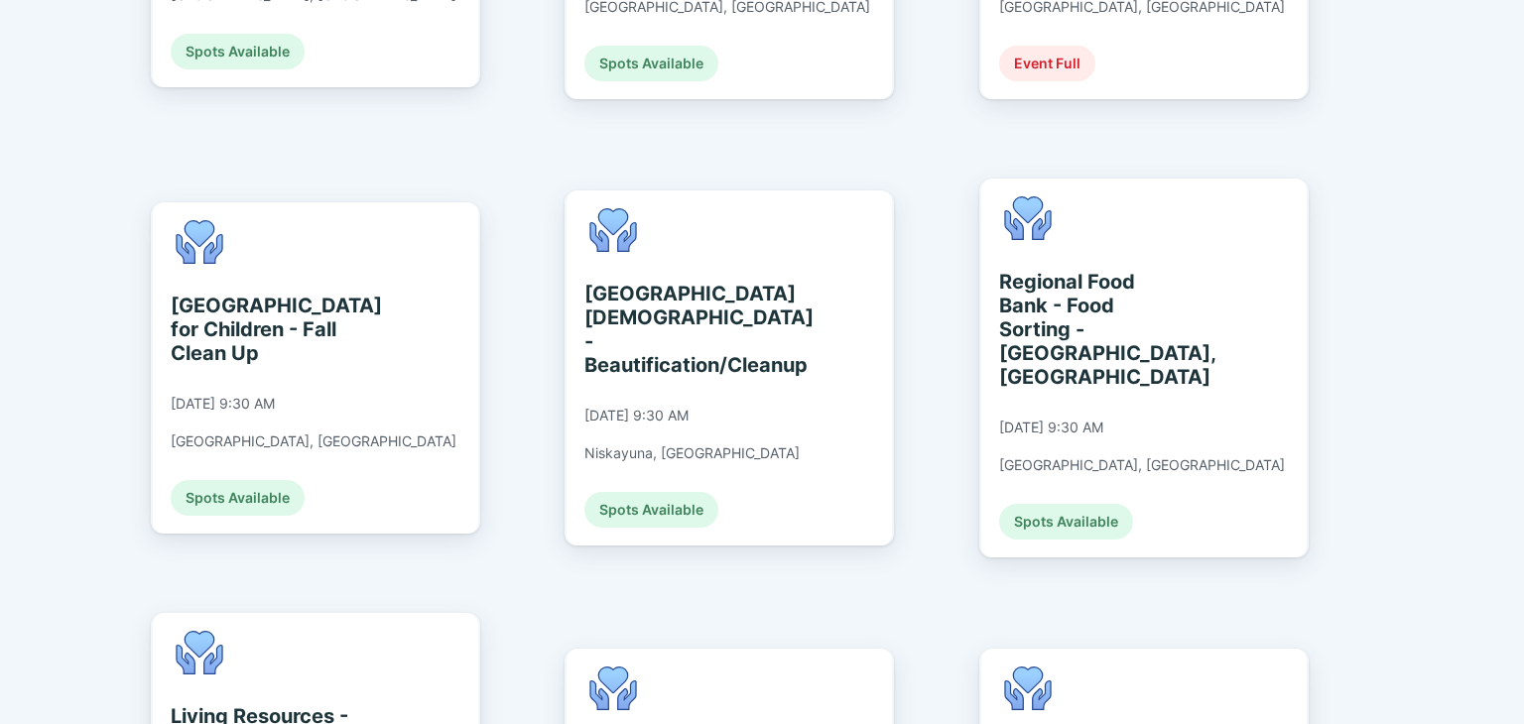
scroll to position [1190, 0]
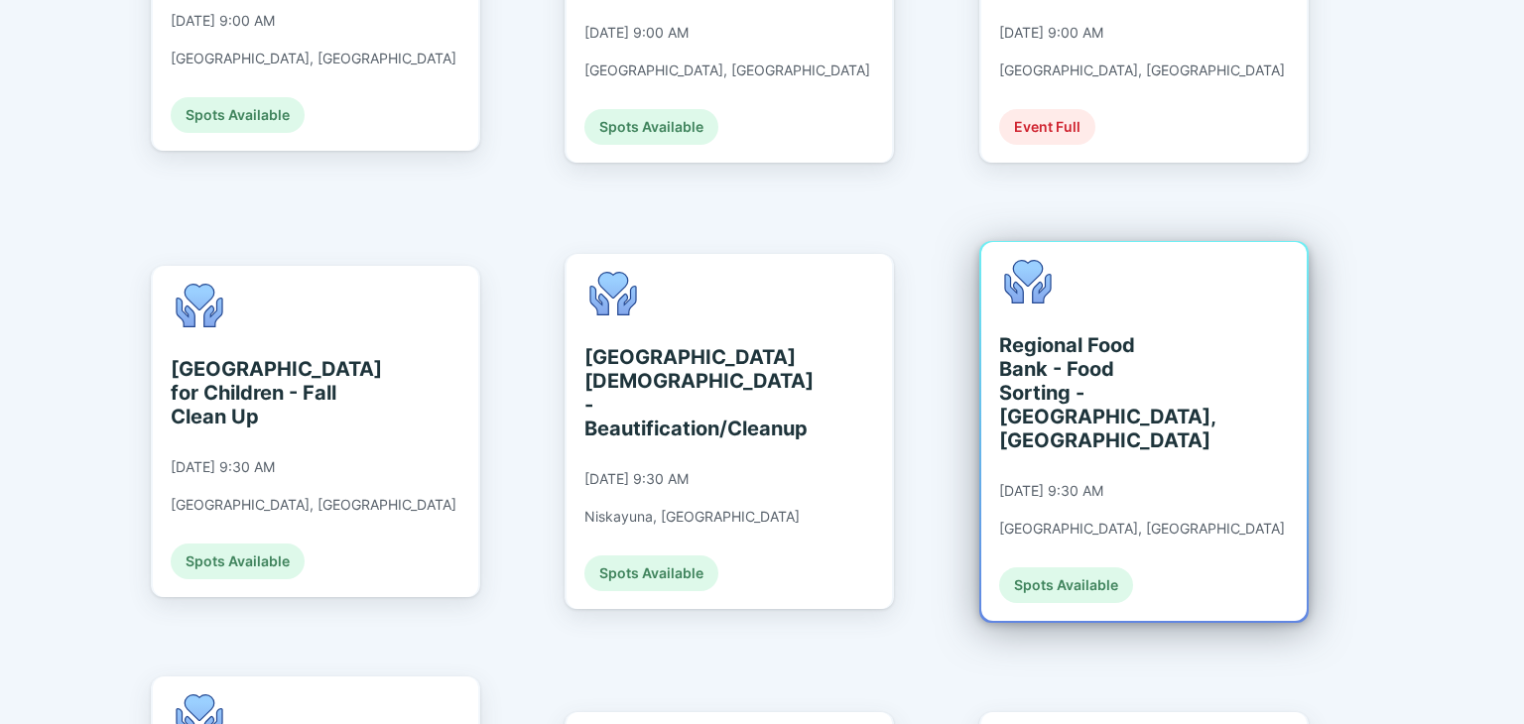
click at [1039, 333] on div "Regional Food Bank - Food Sorting - [GEOGRAPHIC_DATA], [GEOGRAPHIC_DATA]" at bounding box center [1090, 392] width 182 height 119
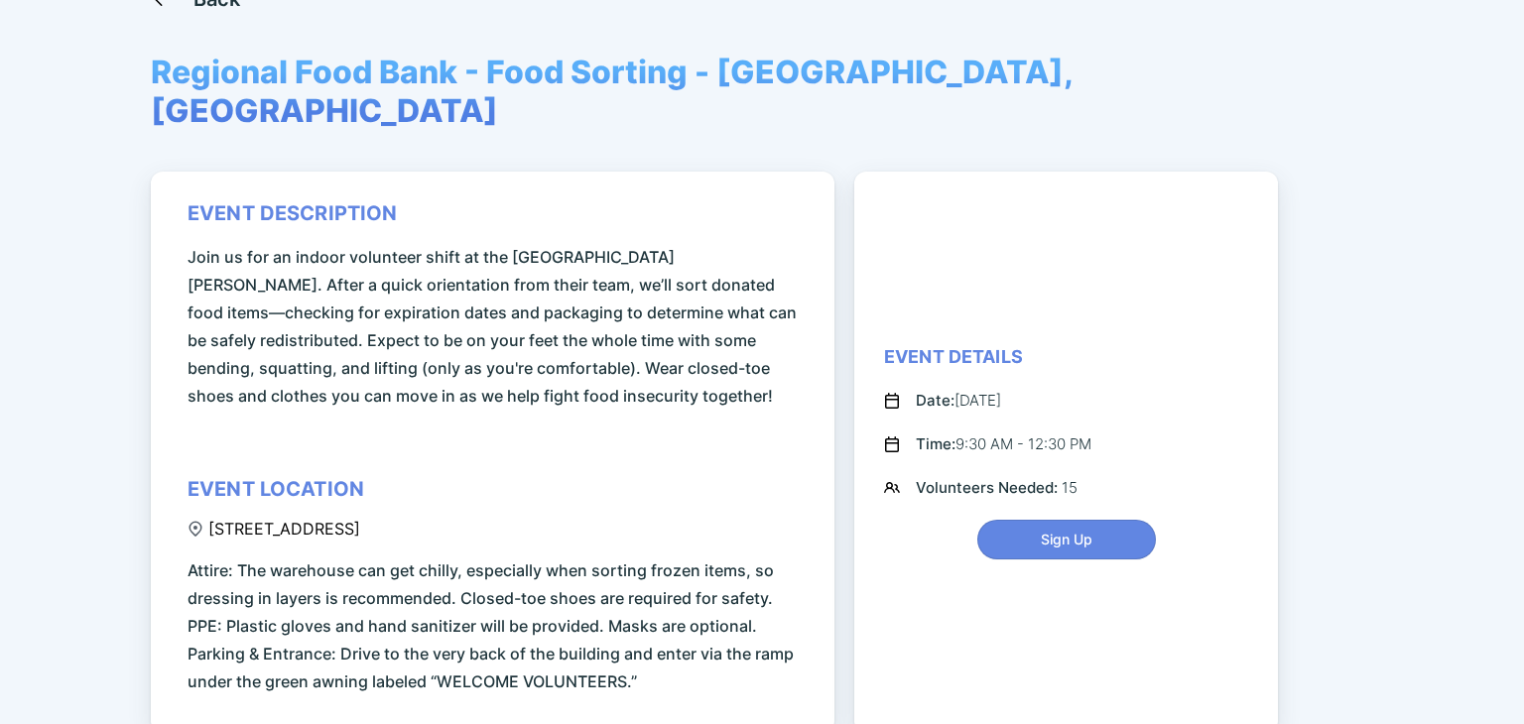
scroll to position [298, 0]
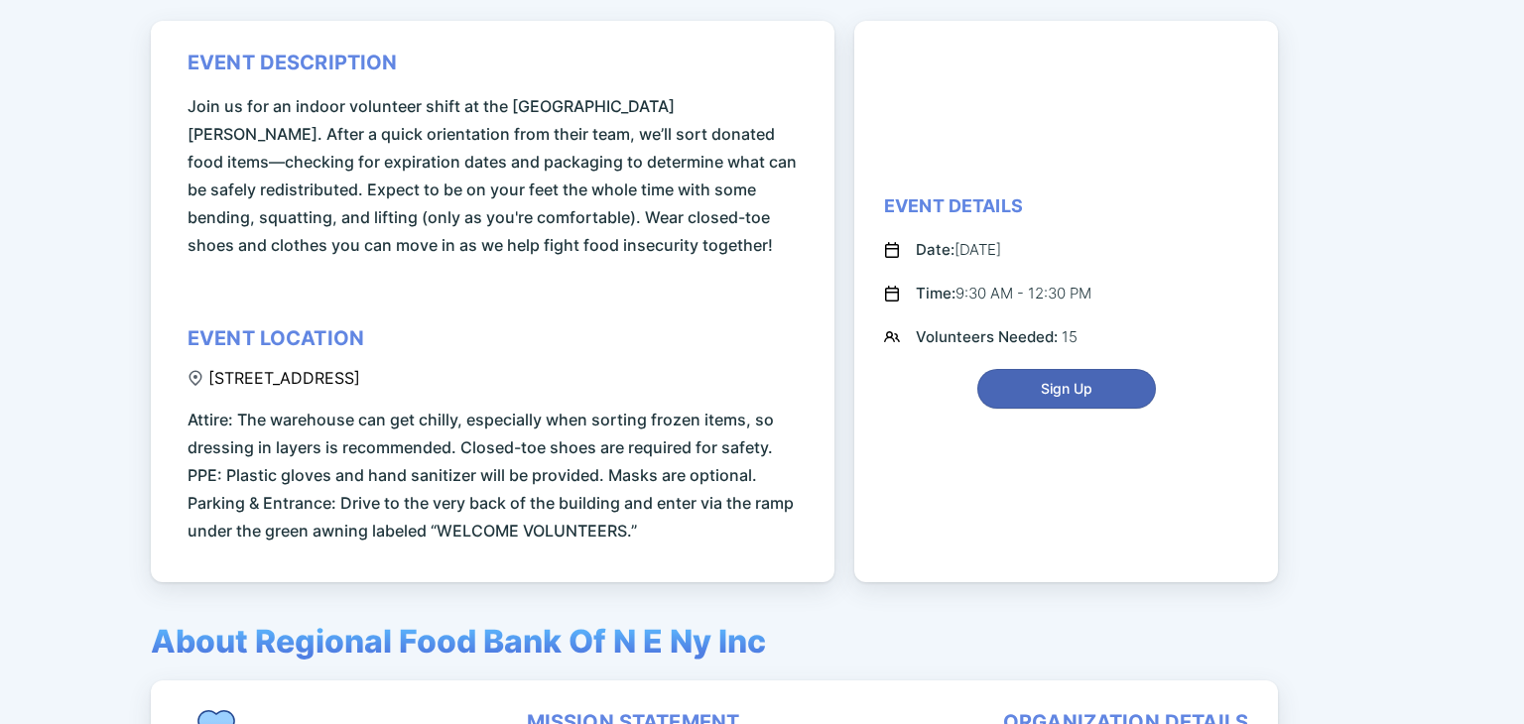
click at [1064, 379] on span "Sign Up" at bounding box center [1067, 389] width 52 height 20
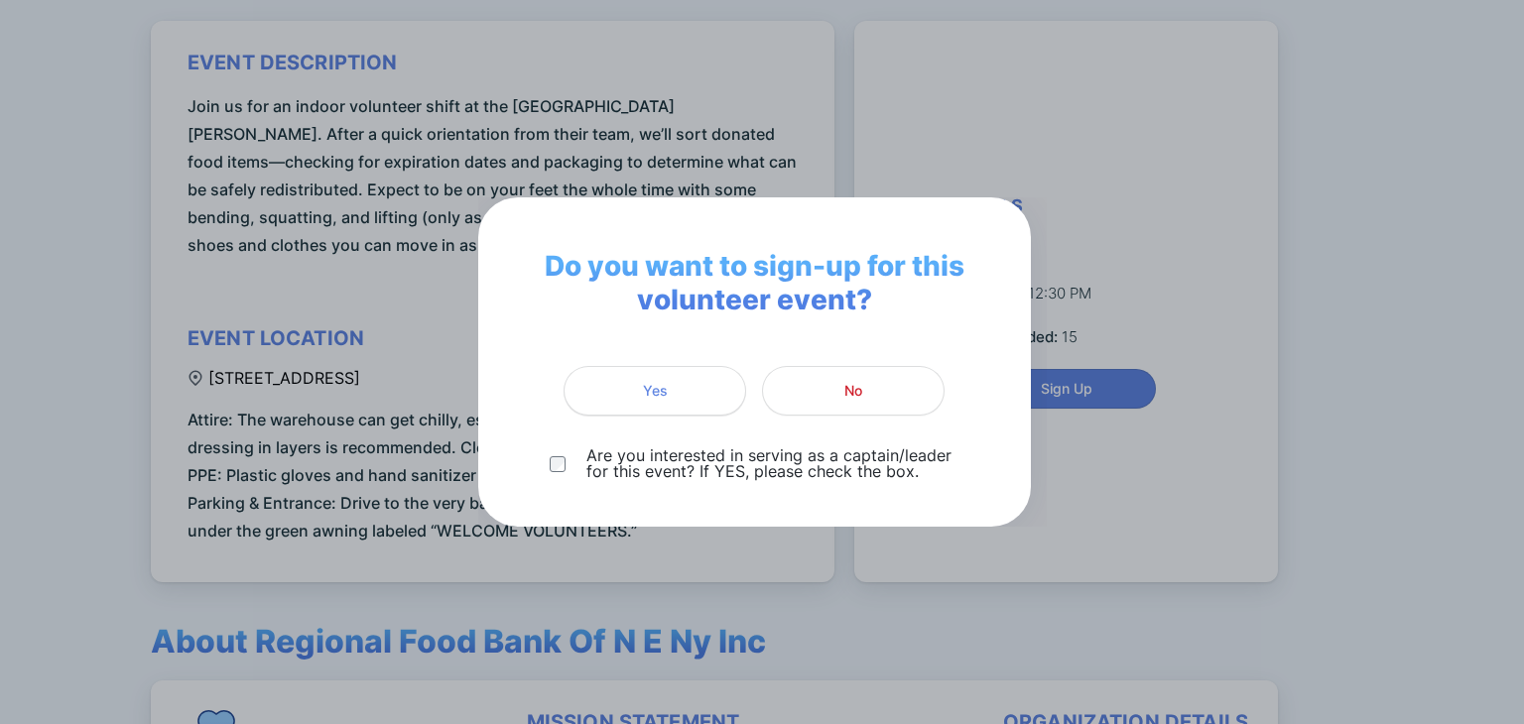
click at [653, 390] on span "Yes" at bounding box center [655, 391] width 25 height 20
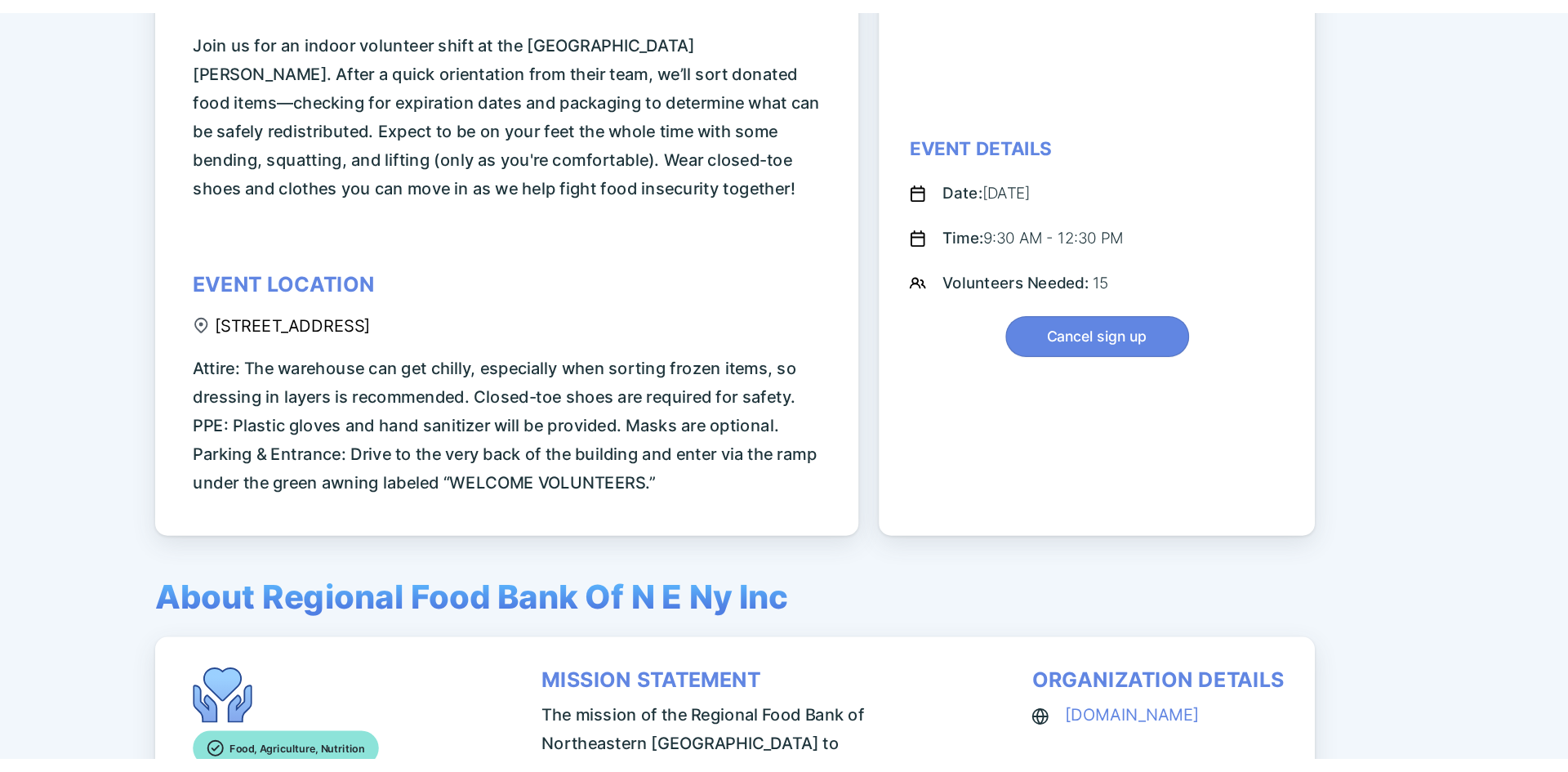
scroll to position [0, 0]
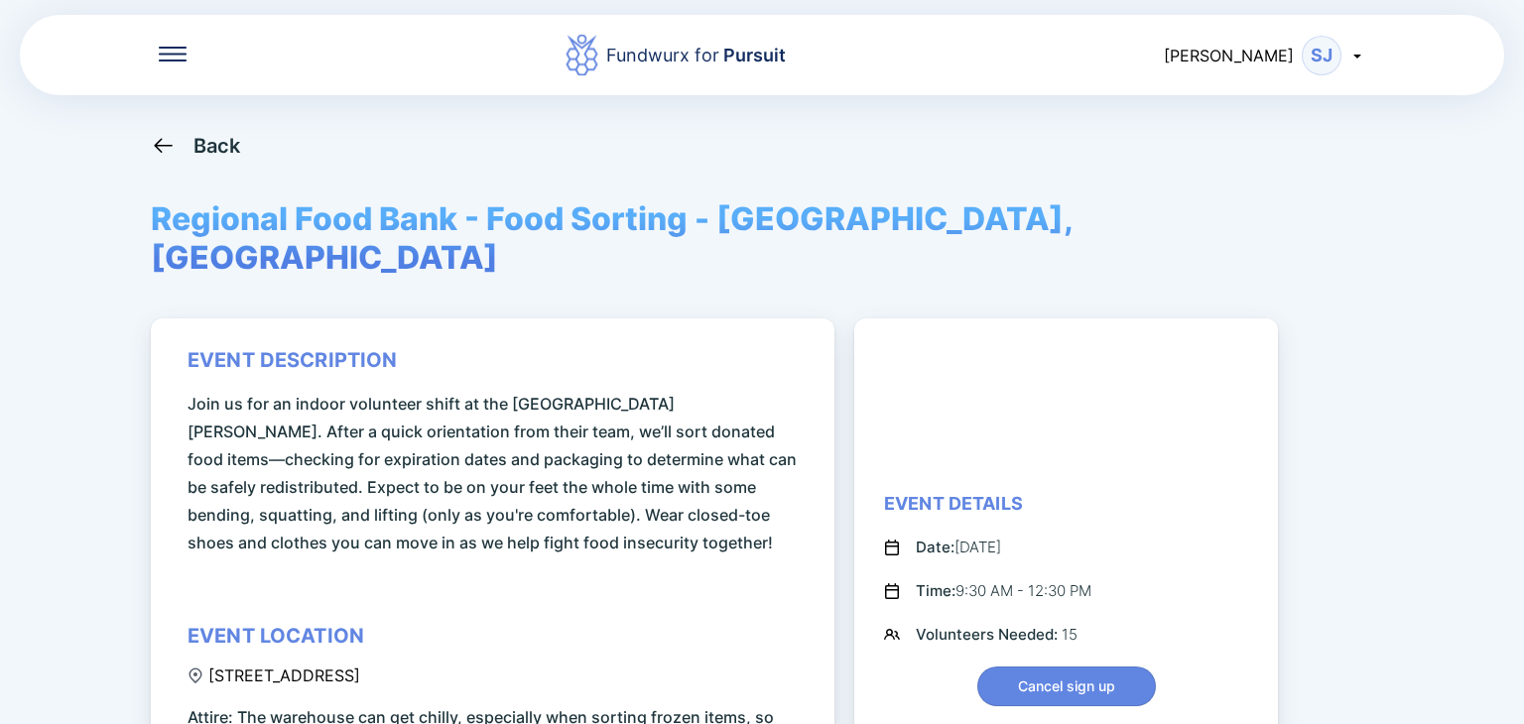
click at [166, 149] on icon at bounding box center [163, 145] width 25 height 25
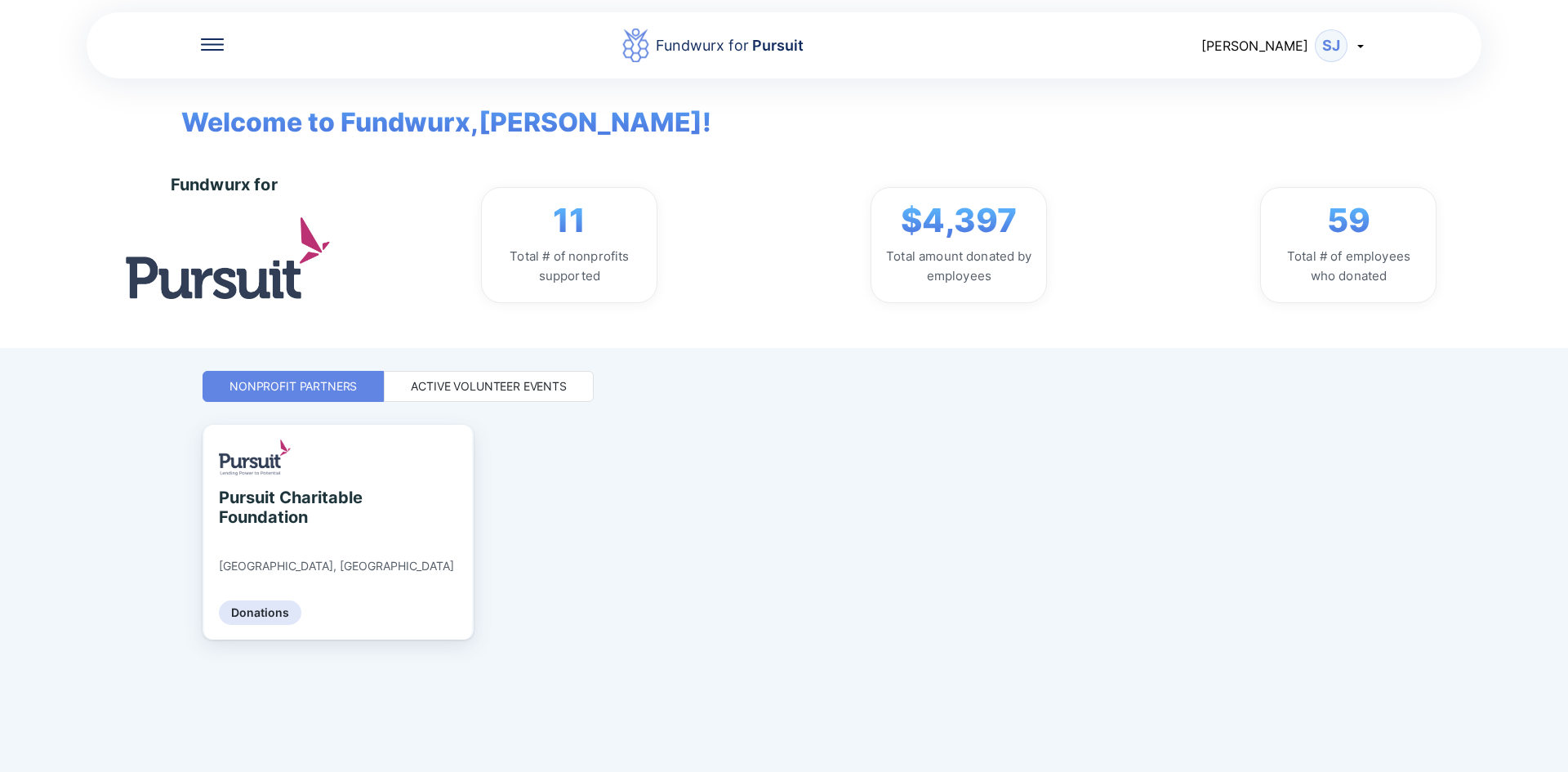
click at [1254, 44] on icon at bounding box center [1361, 46] width 13 height 13
click at [1254, 134] on div "Log out" at bounding box center [1291, 130] width 152 height 43
